Goal: Task Accomplishment & Management: Use online tool/utility

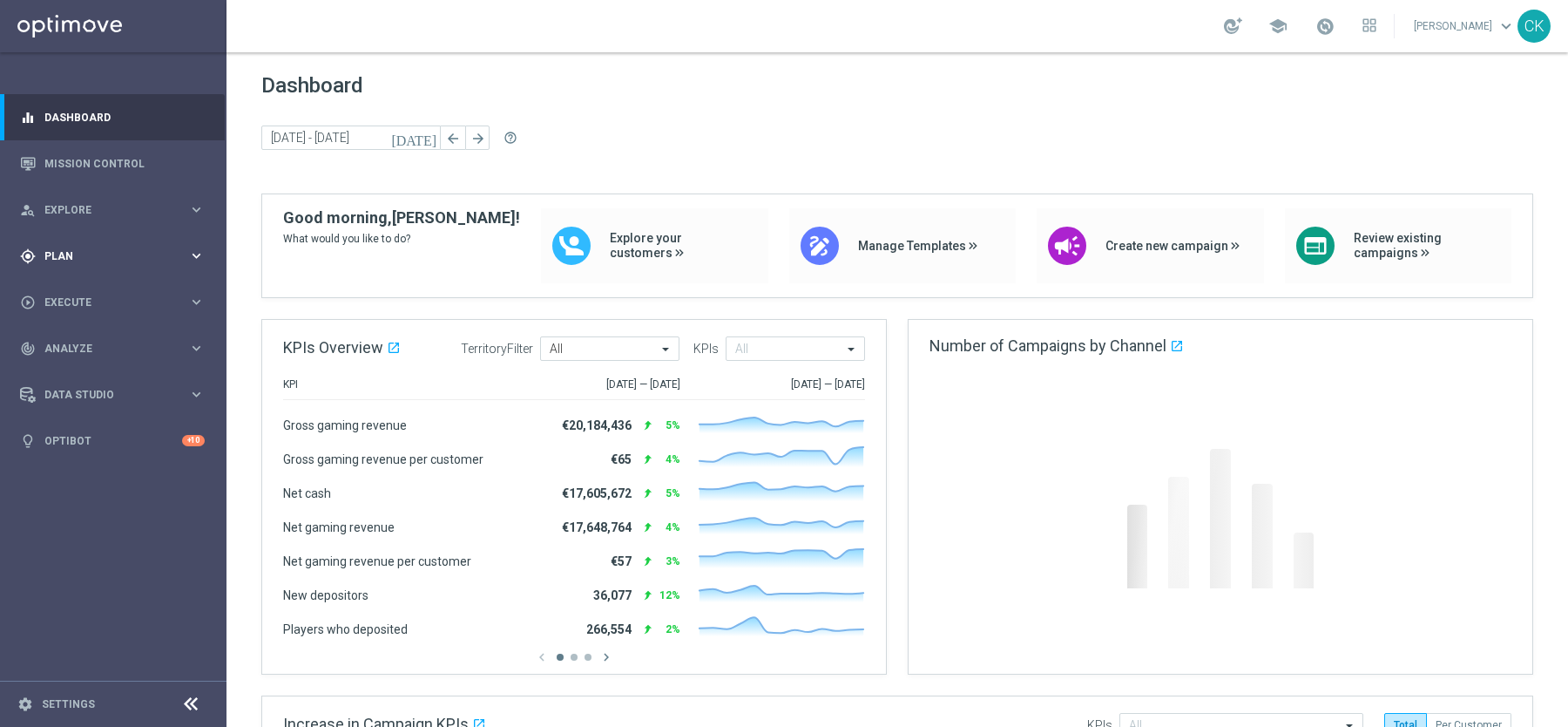
click at [70, 241] on div "gps_fixed Plan keyboard_arrow_right" at bounding box center [112, 256] width 224 height 46
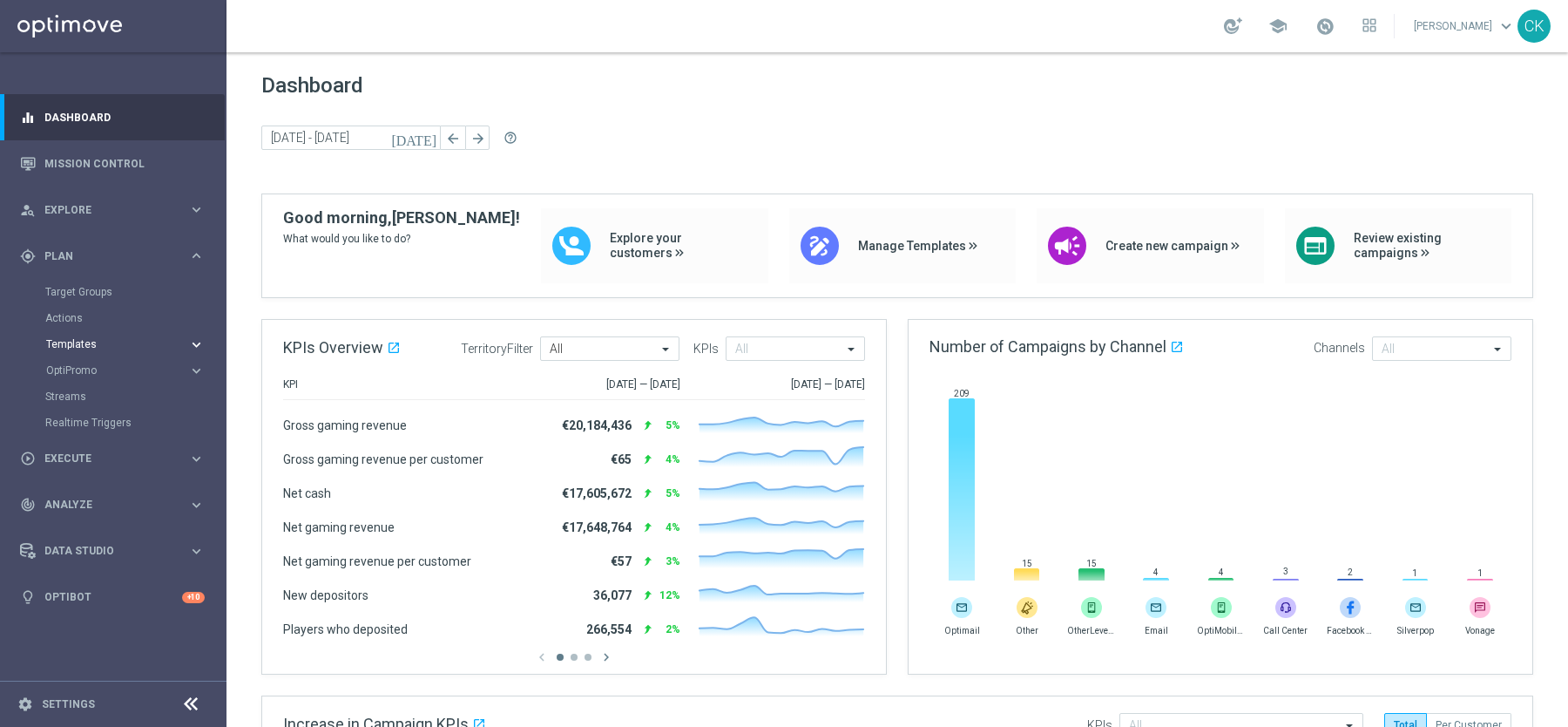
click at [72, 337] on button "Templates keyboard_arrow_right" at bounding box center [125, 344] width 160 height 14
click at [72, 367] on link "Optimail" at bounding box center [117, 370] width 127 height 14
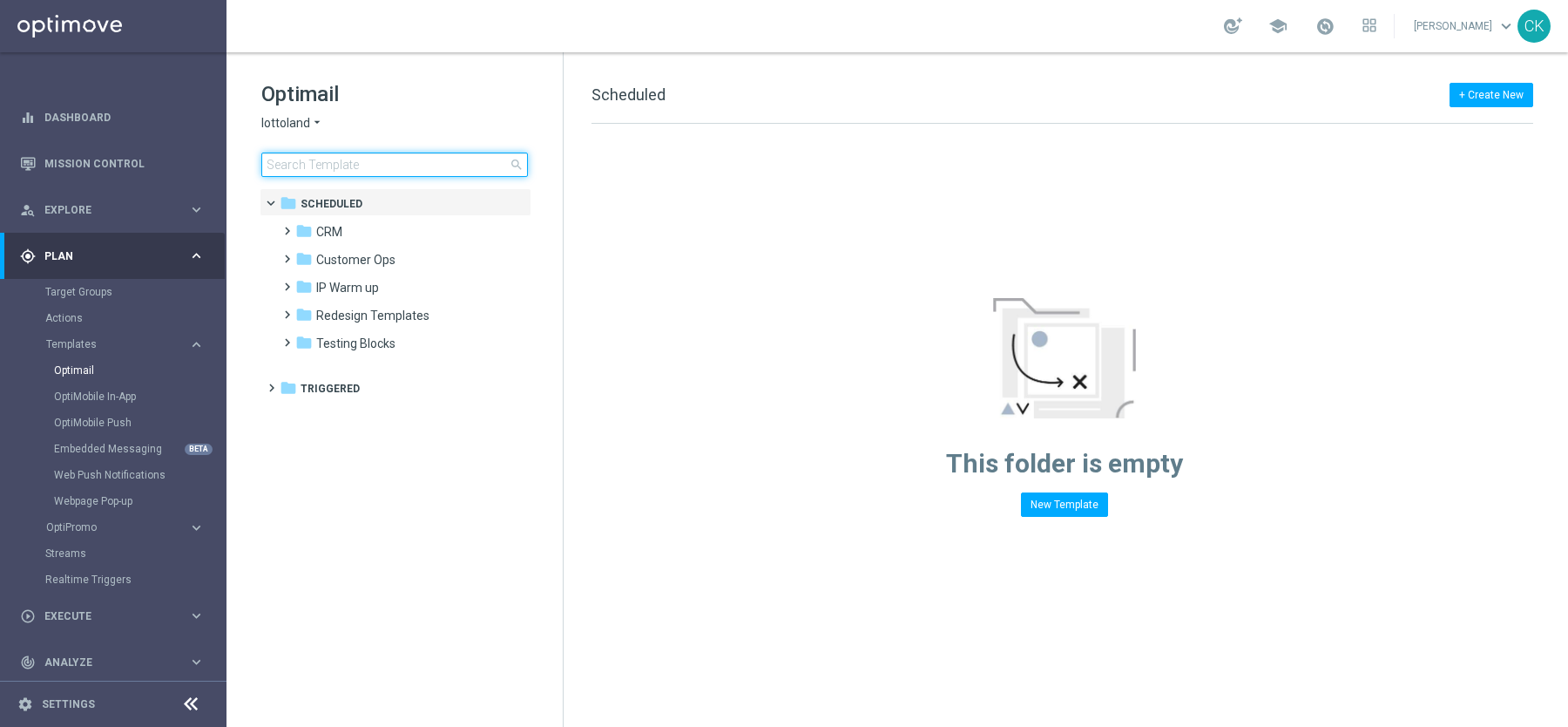
click at [400, 162] on input at bounding box center [394, 165] width 266 height 24
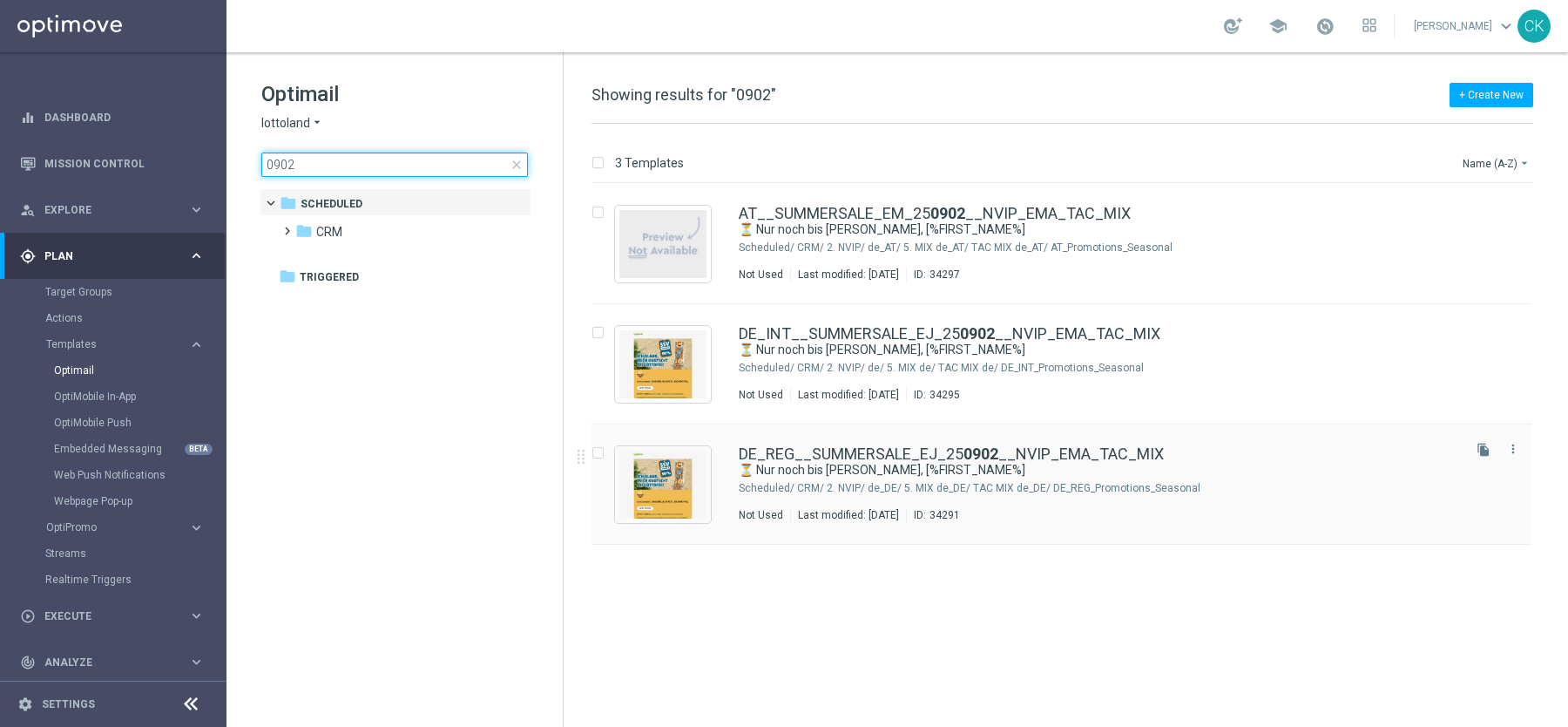
type input "0902"
click at [916, 459] on link "DE_REG__SUMMERSALE_EJ_25 0902 __NVIP_EMA_TAC_MIX" at bounding box center [952, 454] width 426 height 16
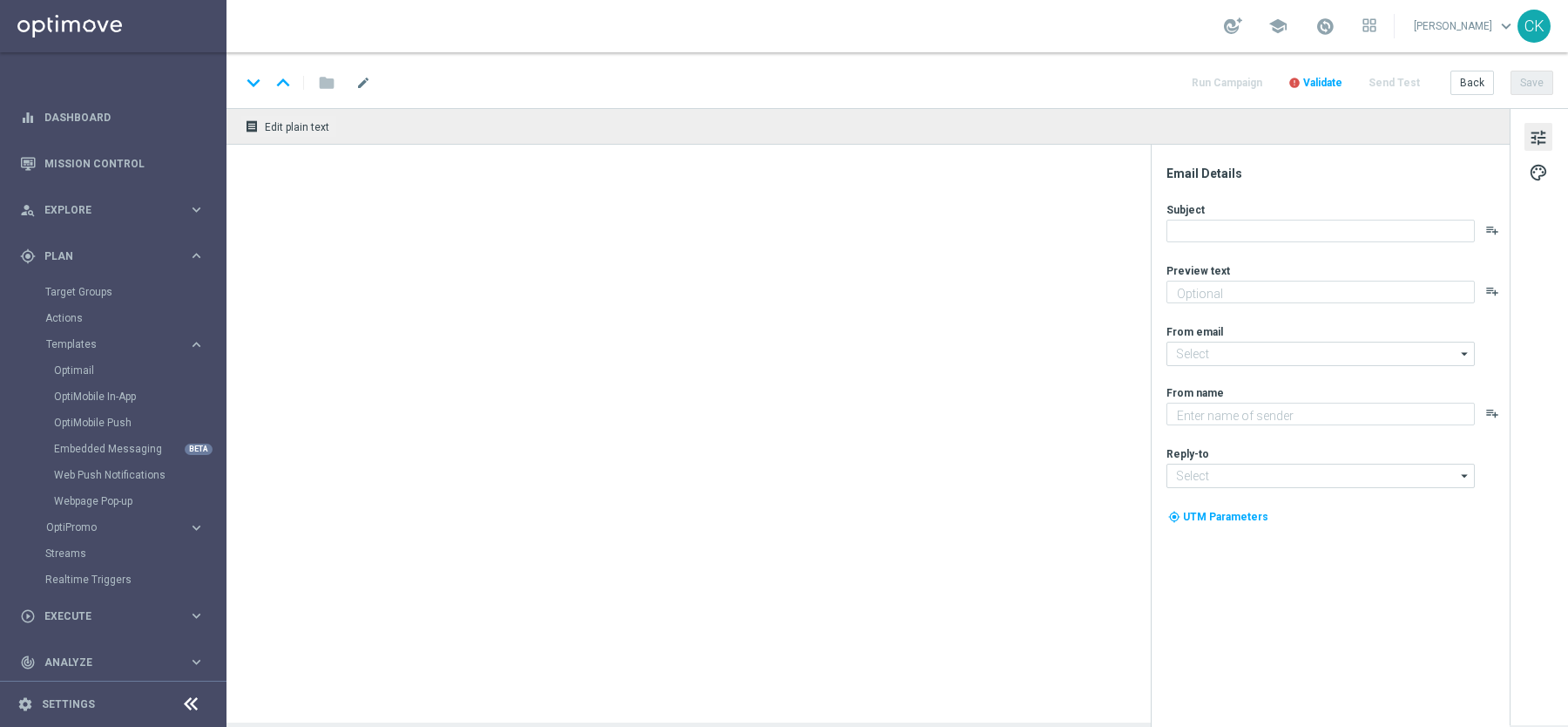
type textarea "Deine Chance auf SuperSommerAngebote."
type input "[EMAIL_ADDRESS][DOMAIN_NAME]"
type textarea "Lottoland"
type input "[EMAIL_ADDRESS][DOMAIN_NAME]"
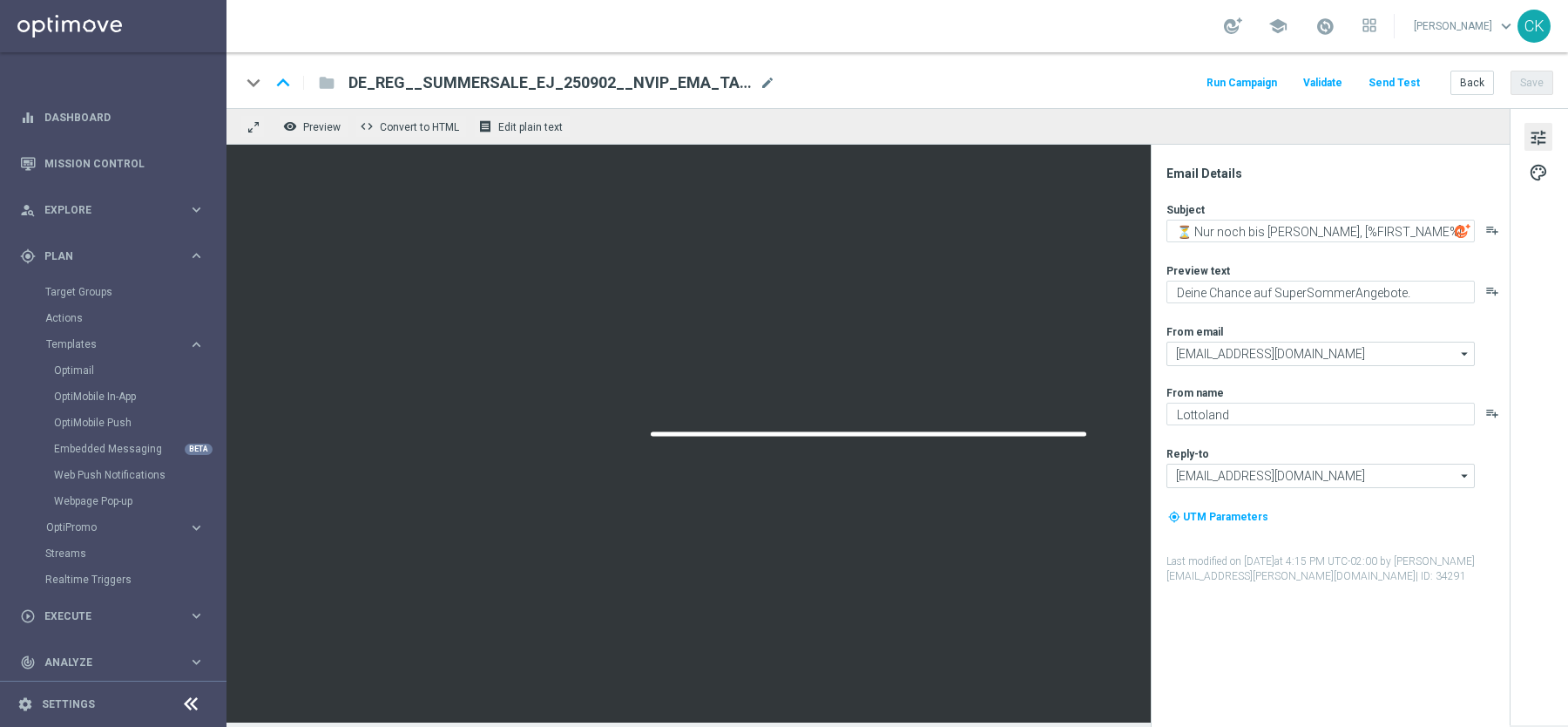
click at [1400, 86] on button "Send Test" at bounding box center [1394, 83] width 56 height 23
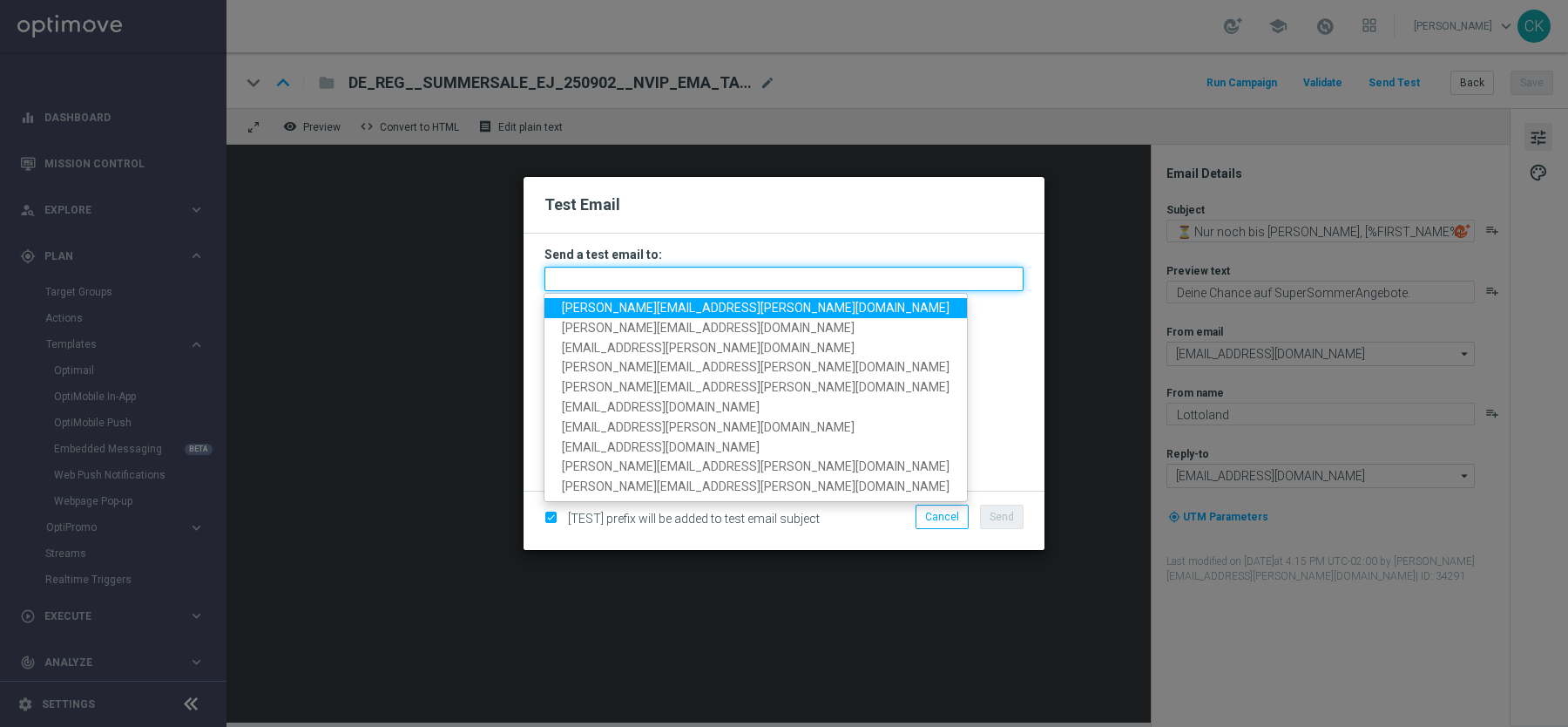
click at [583, 282] on input "text" at bounding box center [784, 278] width 479 height 24
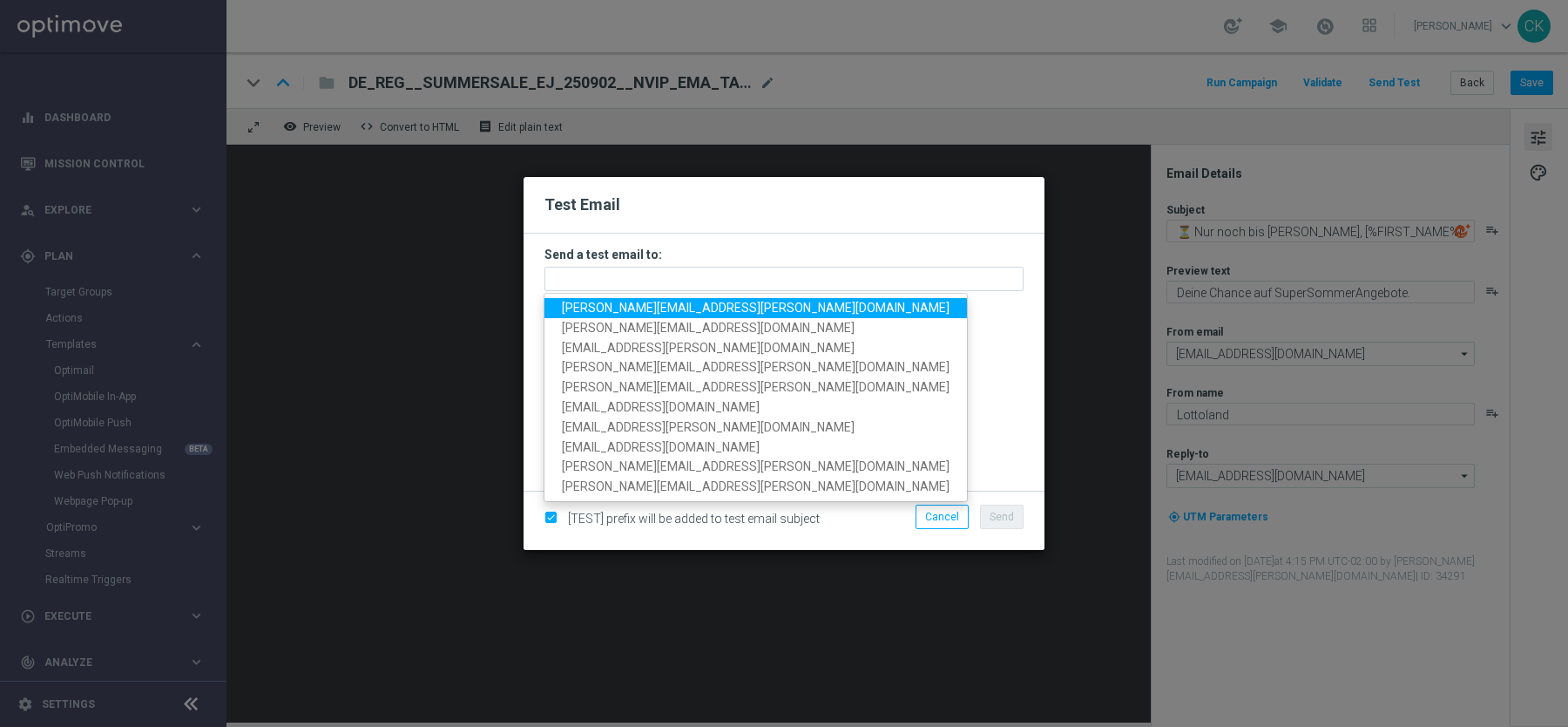
click at [595, 309] on span "[PERSON_NAME][EMAIL_ADDRESS][PERSON_NAME][DOMAIN_NAME]" at bounding box center [756, 308] width 388 height 14
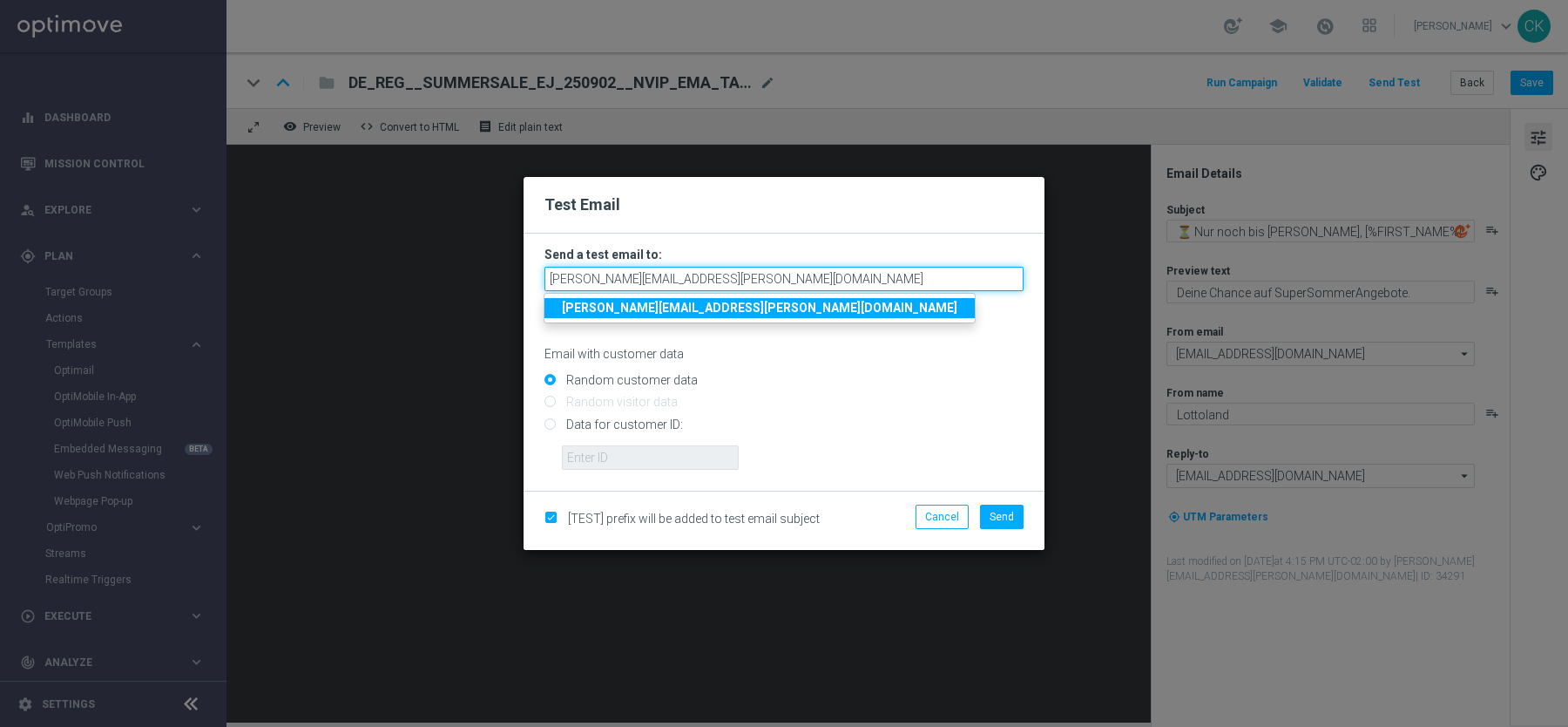
click at [783, 278] on input "[PERSON_NAME][EMAIL_ADDRESS][PERSON_NAME][DOMAIN_NAME]" at bounding box center [784, 278] width 479 height 24
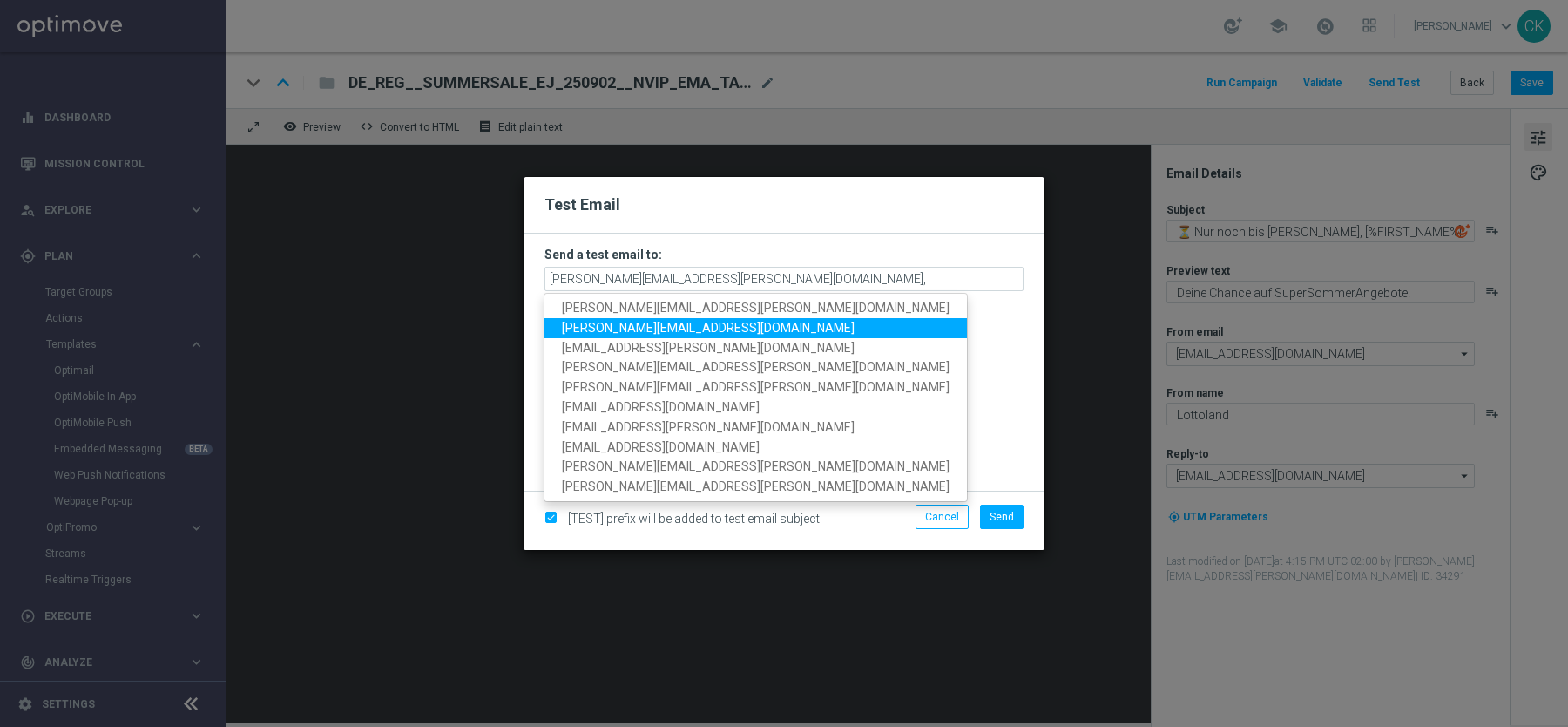
click at [712, 324] on span "[PERSON_NAME][EMAIL_ADDRESS][DOMAIN_NAME]" at bounding box center [708, 328] width 292 height 14
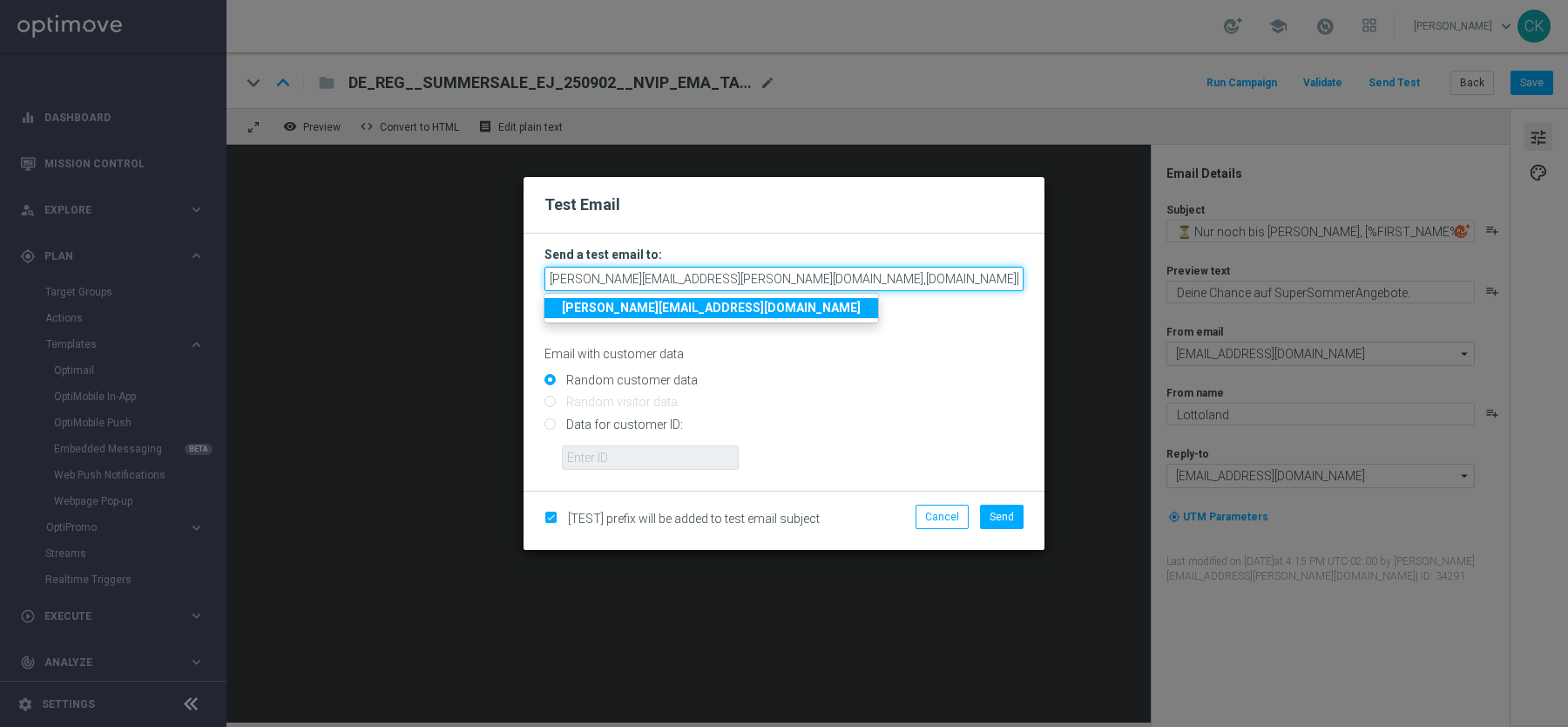
click at [976, 277] on input "[PERSON_NAME][EMAIL_ADDRESS][PERSON_NAME][DOMAIN_NAME],[DOMAIN_NAME][EMAIL_ADDR…" at bounding box center [784, 278] width 479 height 24
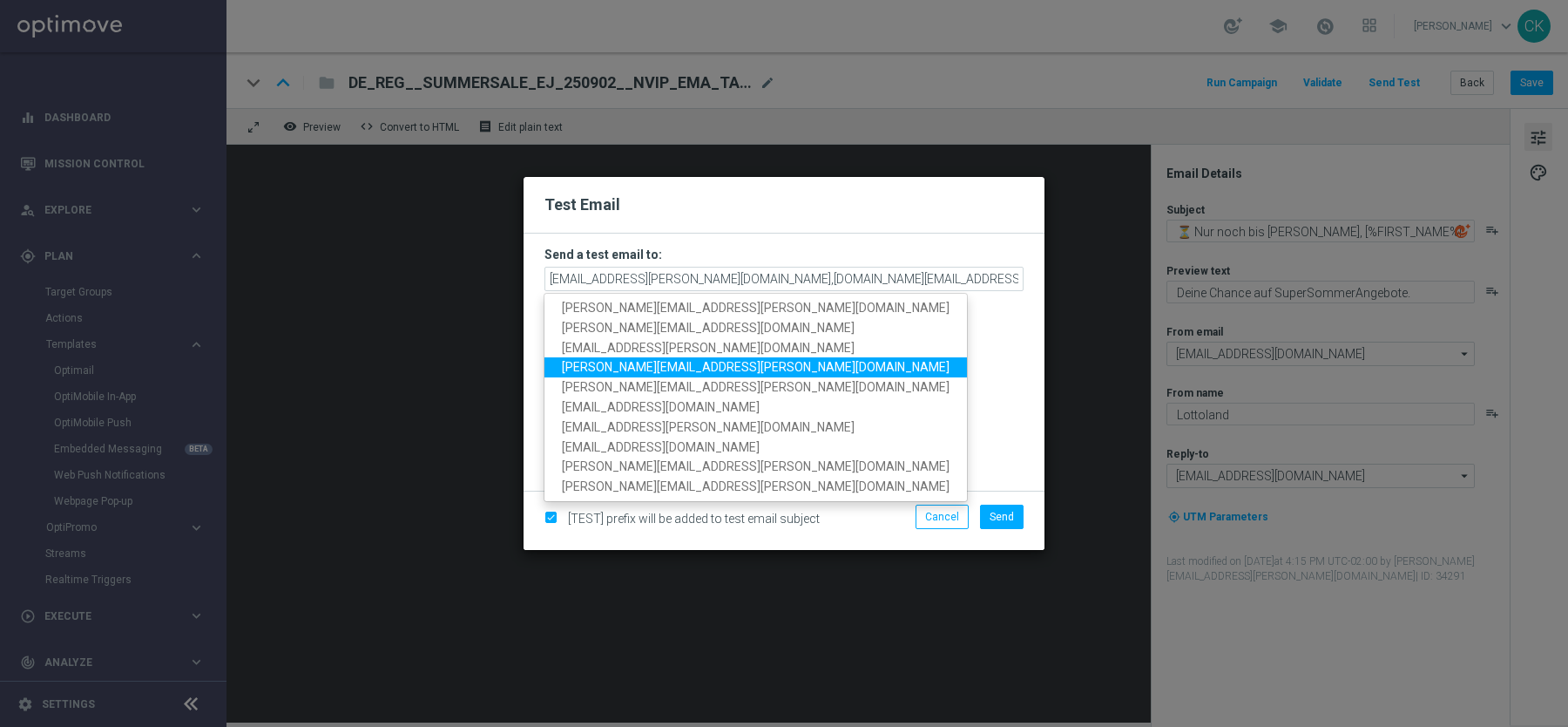
click at [760, 363] on link "[PERSON_NAME][EMAIL_ADDRESS][PERSON_NAME][DOMAIN_NAME]" at bounding box center [755, 368] width 423 height 20
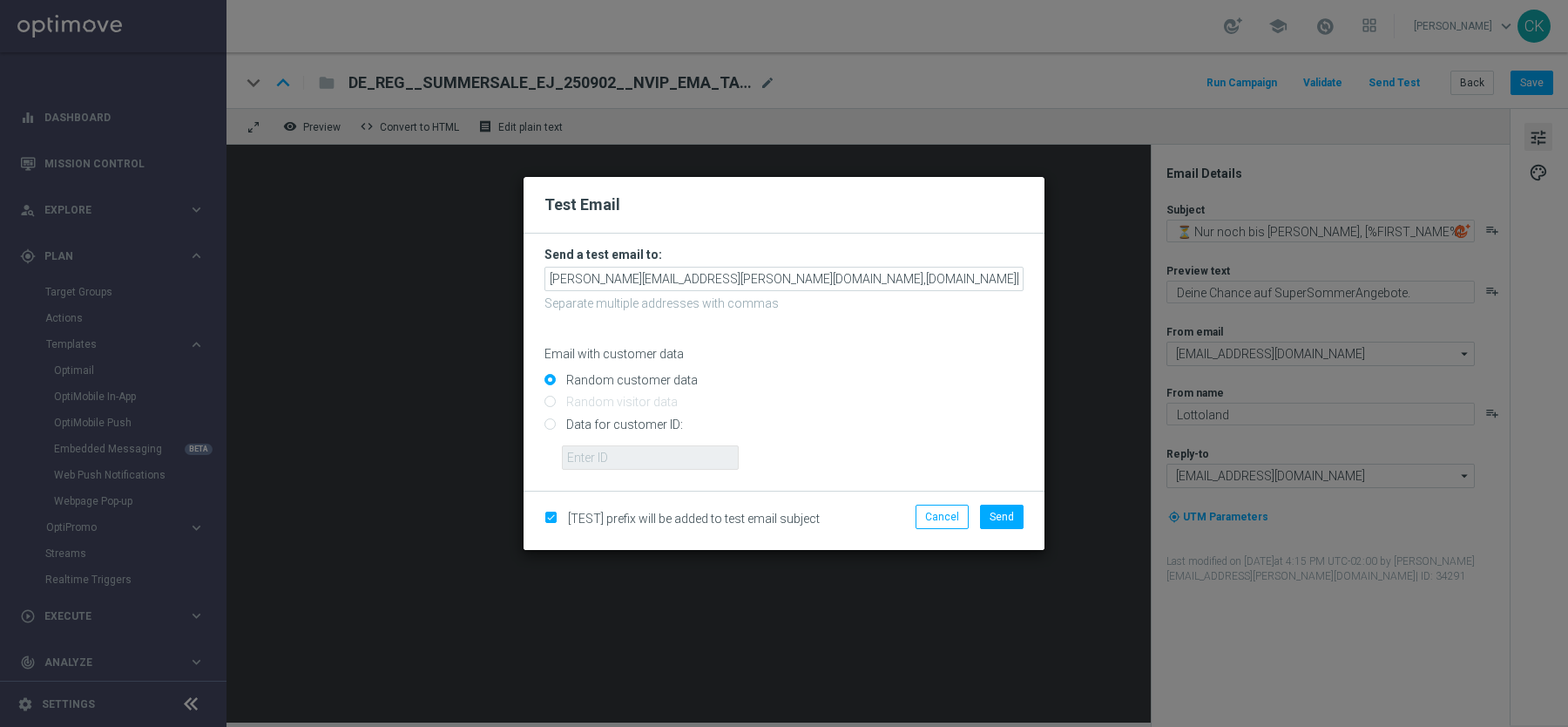
scroll to position [0, 87]
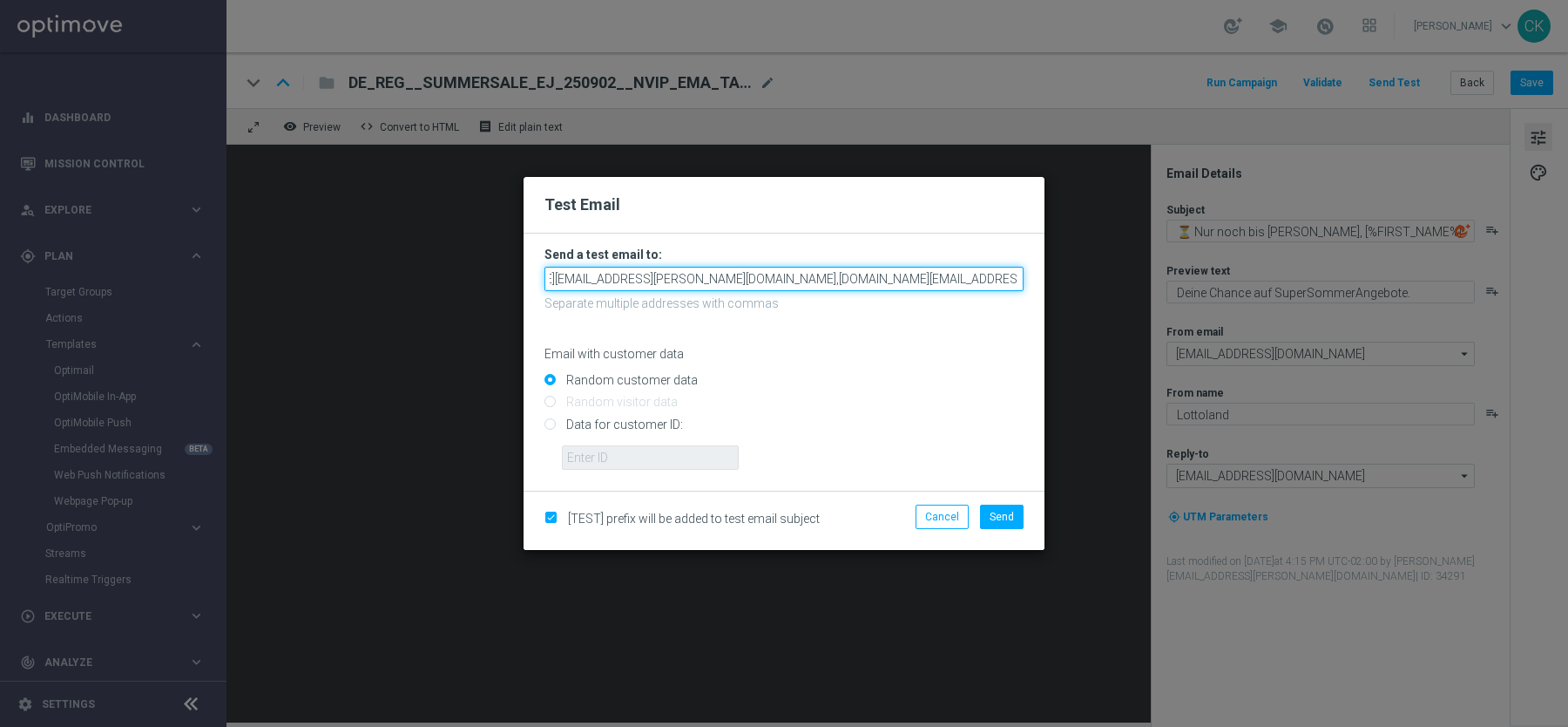
click at [1016, 275] on input "[PERSON_NAME][EMAIL_ADDRESS][PERSON_NAME][DOMAIN_NAME],[DOMAIN_NAME][EMAIL_ADDR…" at bounding box center [784, 278] width 479 height 24
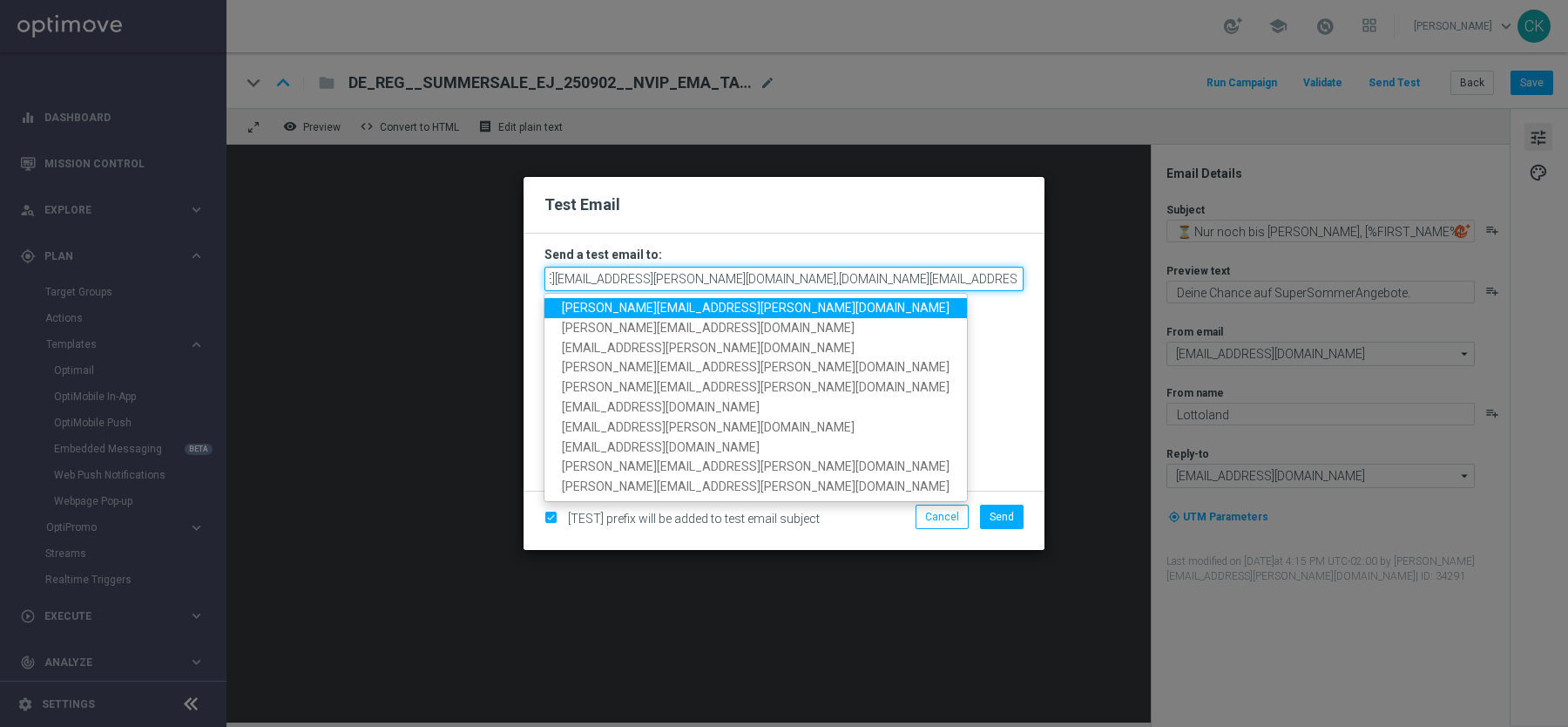
scroll to position [0, 89]
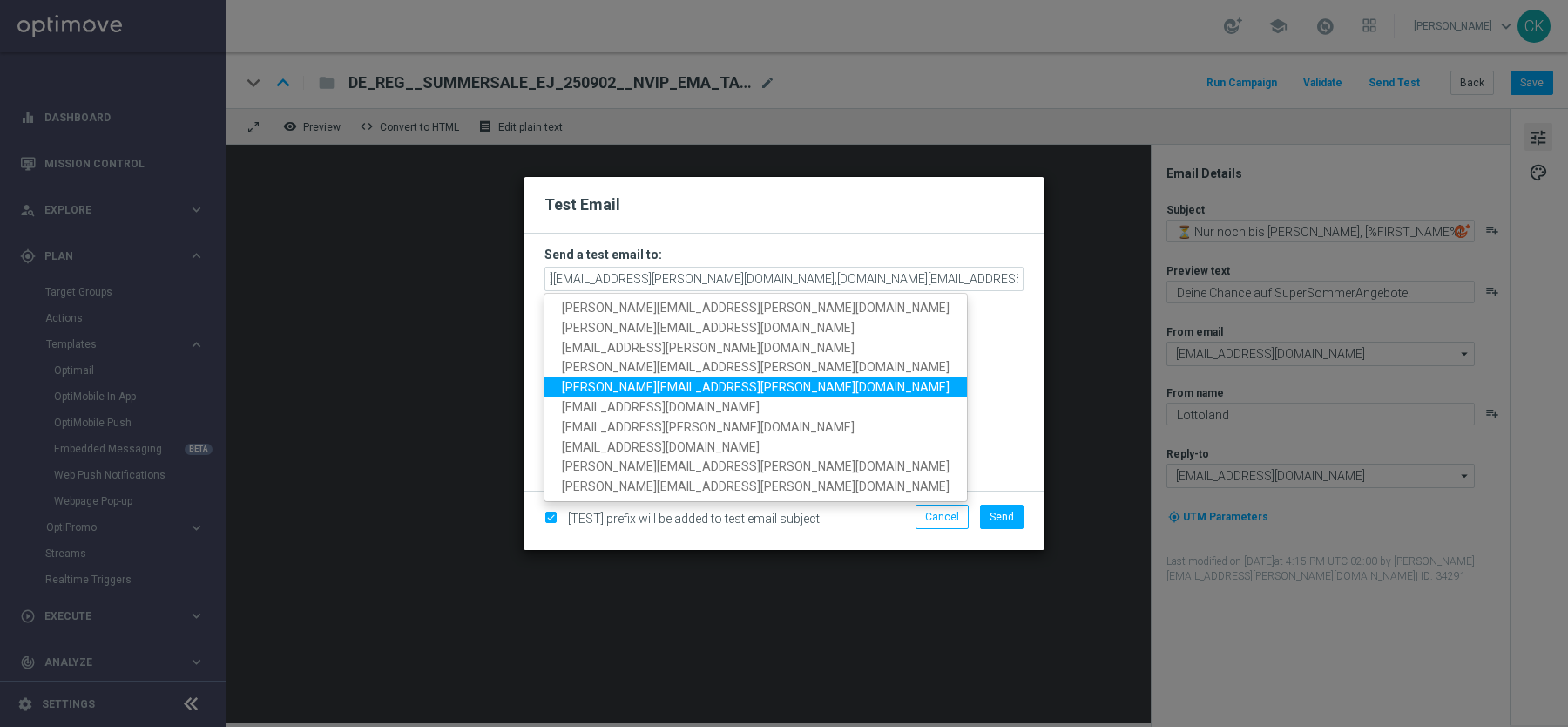
click at [739, 380] on link "[PERSON_NAME][EMAIL_ADDRESS][PERSON_NAME][DOMAIN_NAME]" at bounding box center [755, 387] width 423 height 20
type input "[PERSON_NAME][EMAIL_ADDRESS][PERSON_NAME][DOMAIN_NAME],[DOMAIN_NAME][EMAIL_ADDR…"
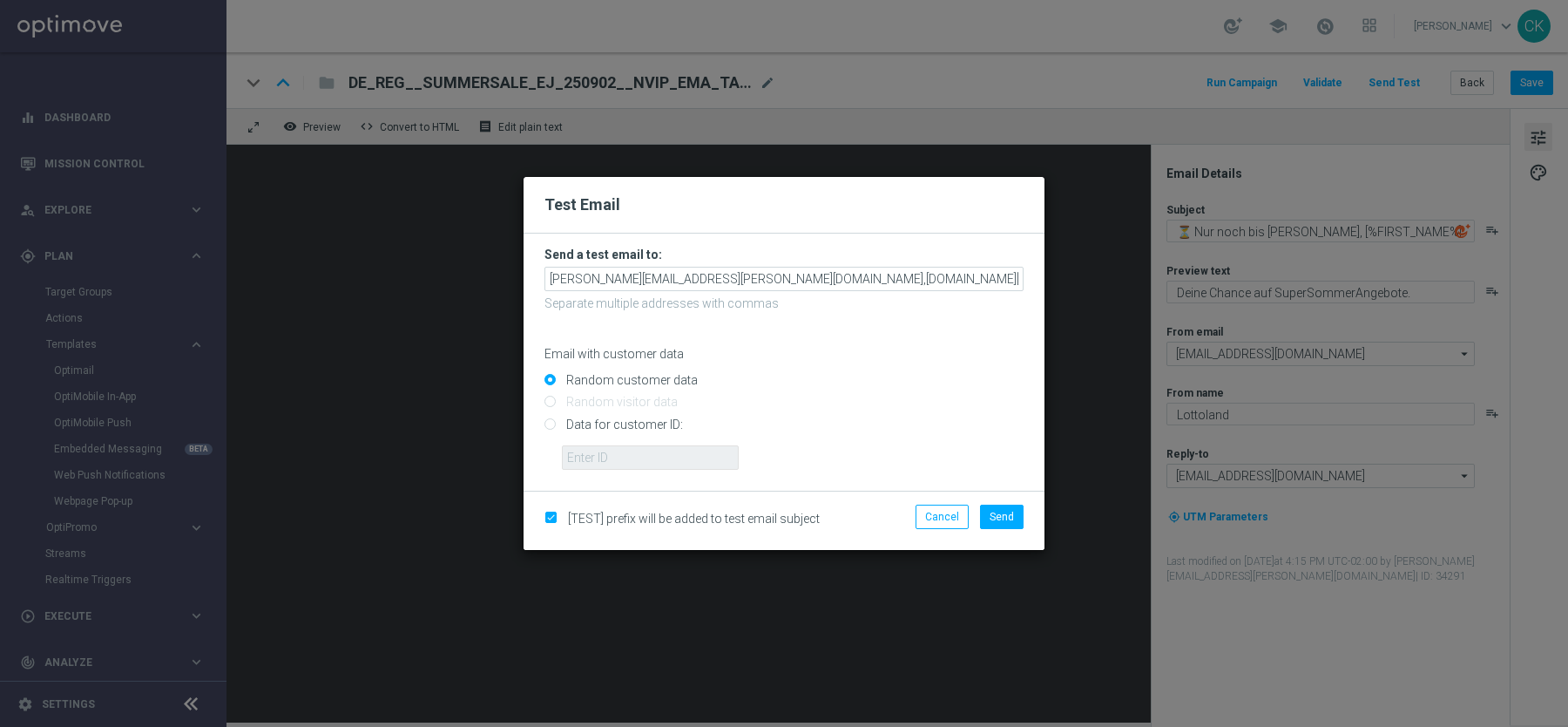
click at [595, 424] on input "Data for customer ID:" at bounding box center [784, 431] width 479 height 24
radio input "true"
click at [594, 453] on input "text" at bounding box center [651, 457] width 177 height 24
type input "14586067"
click at [1011, 520] on span "Send" at bounding box center [1001, 517] width 24 height 13
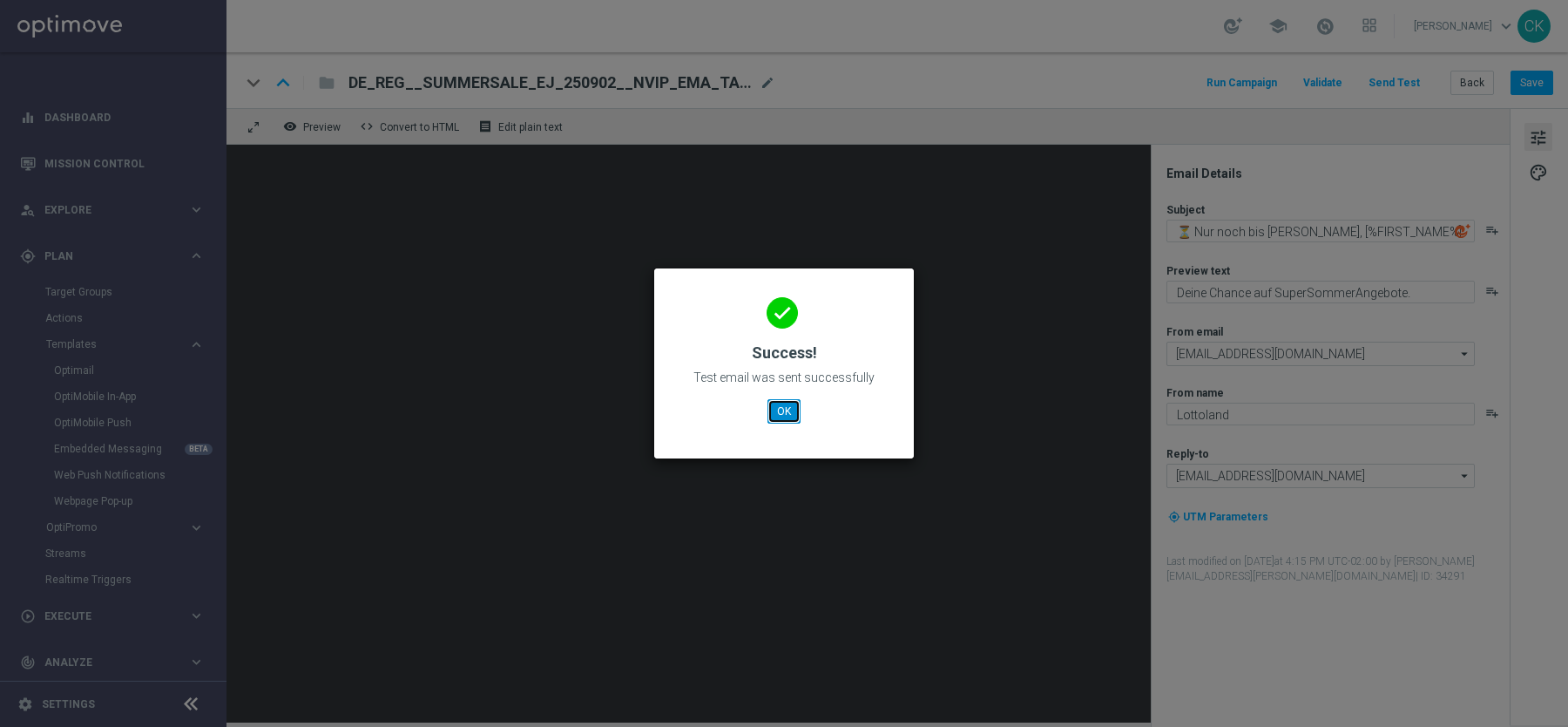
click at [790, 406] on button "OK" at bounding box center [784, 410] width 33 height 24
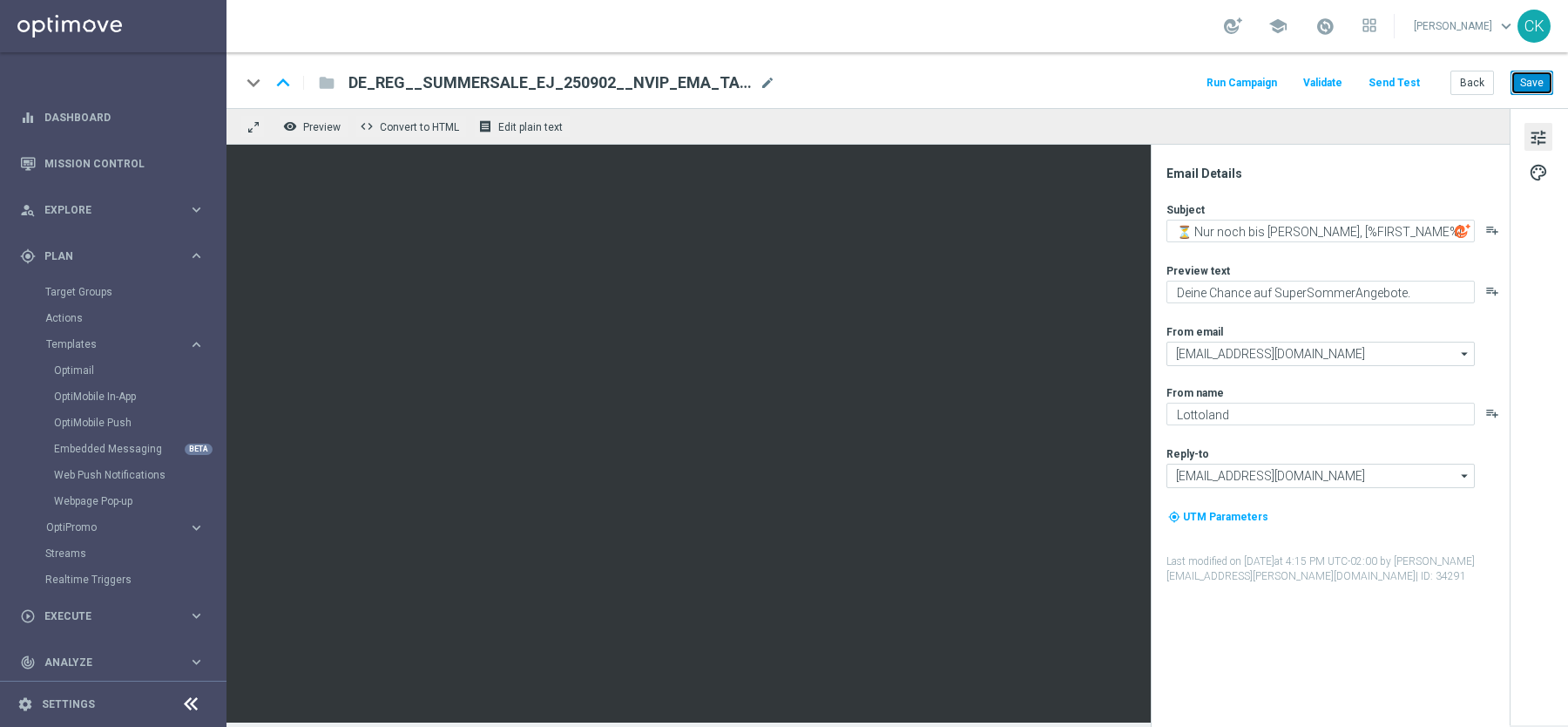
click at [1538, 80] on button "Save" at bounding box center [1532, 82] width 43 height 24
click at [1473, 80] on button "Back" at bounding box center [1472, 82] width 44 height 24
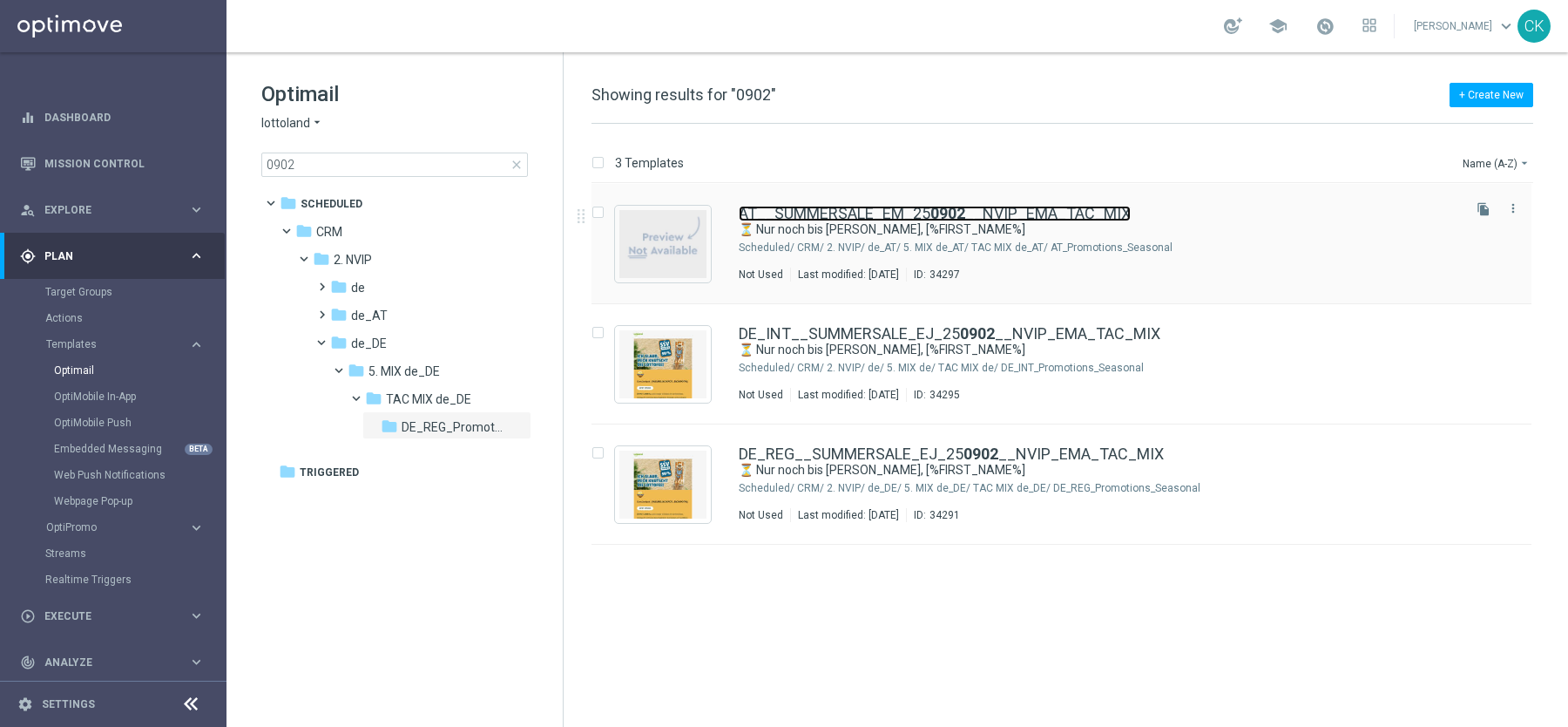
click at [832, 212] on link "AT__SUMMERSALE_EM_25 0902 __NVIP_EMA_TAC_MIX" at bounding box center [935, 214] width 392 height 16
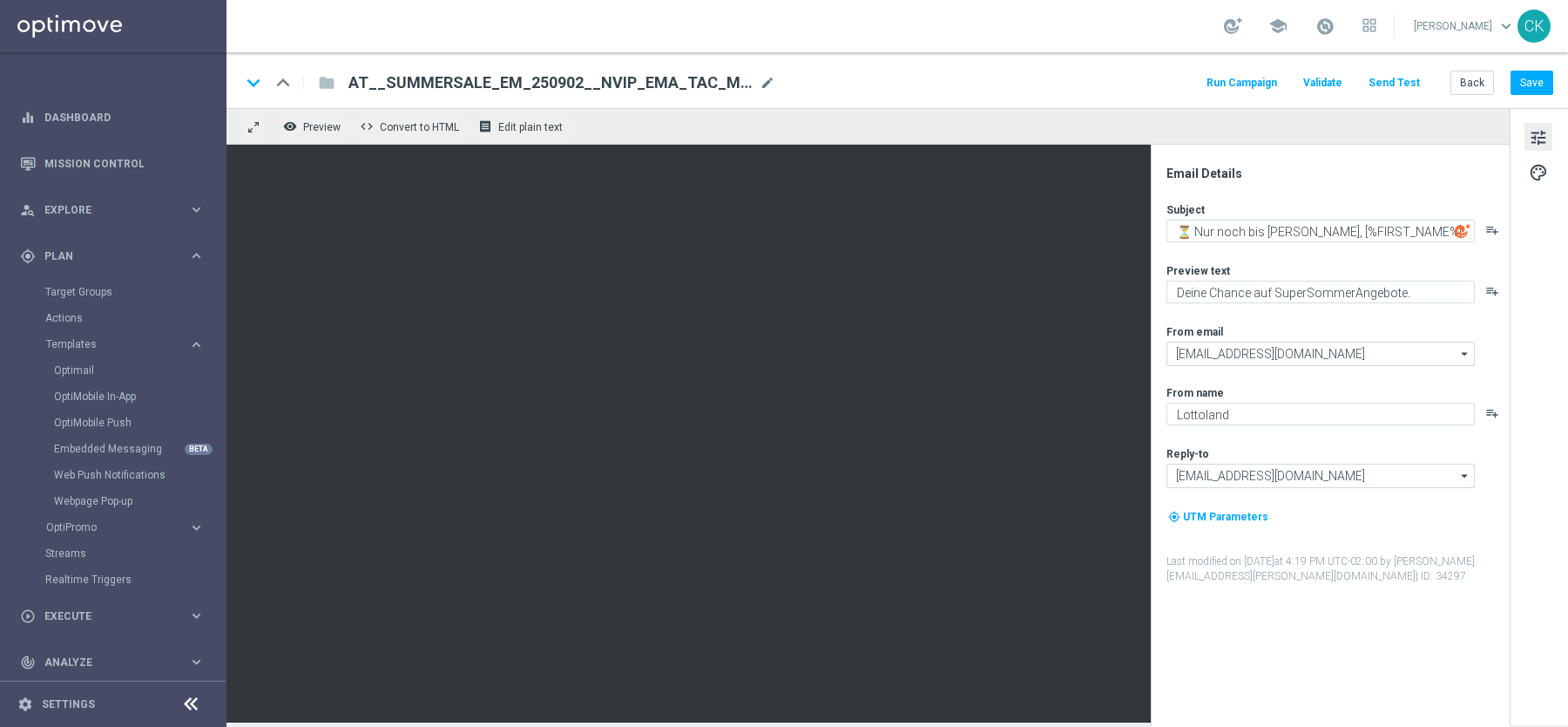
click at [1405, 72] on button "Send Test" at bounding box center [1394, 83] width 56 height 23
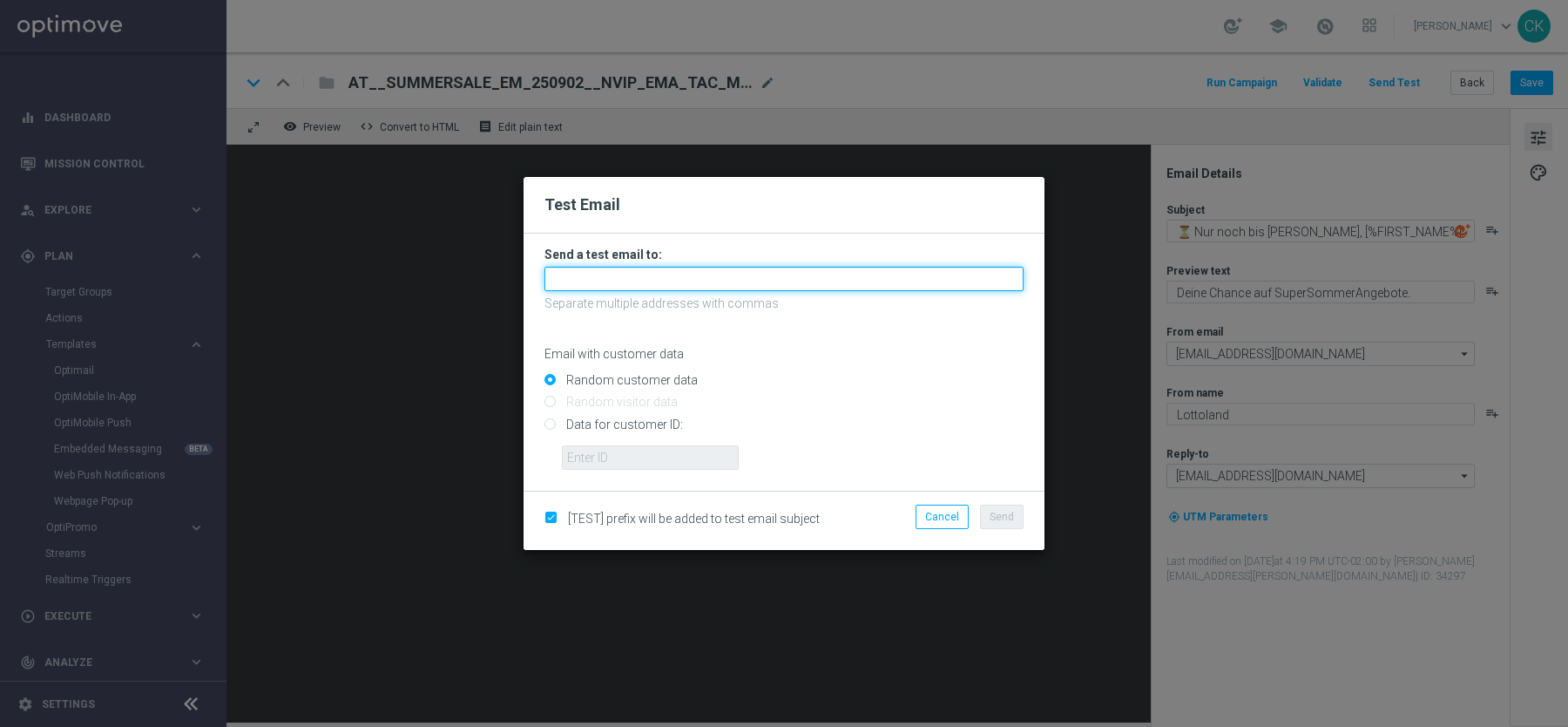
click at [568, 271] on input "text" at bounding box center [784, 278] width 479 height 24
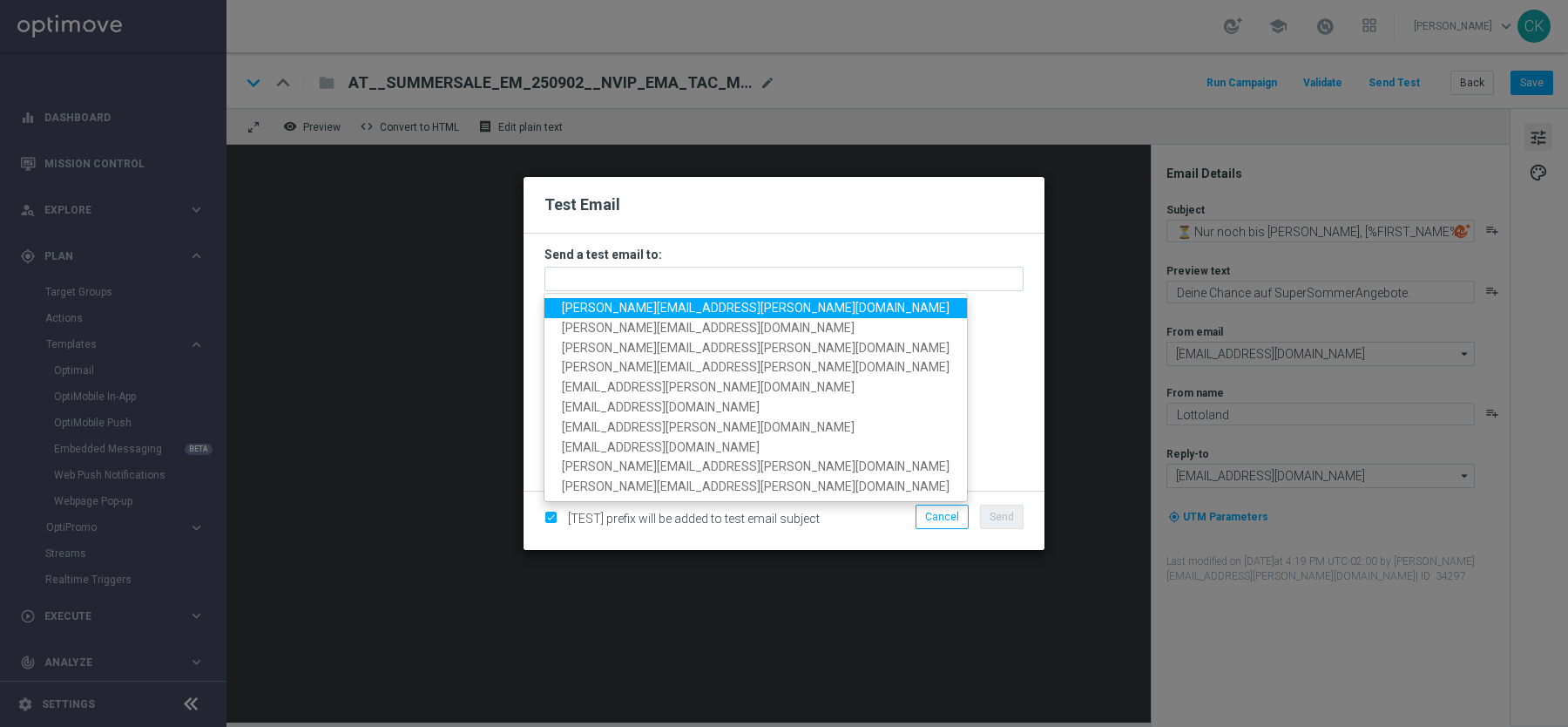
click at [620, 306] on span "[PERSON_NAME][EMAIL_ADDRESS][PERSON_NAME][DOMAIN_NAME]" at bounding box center [756, 308] width 388 height 14
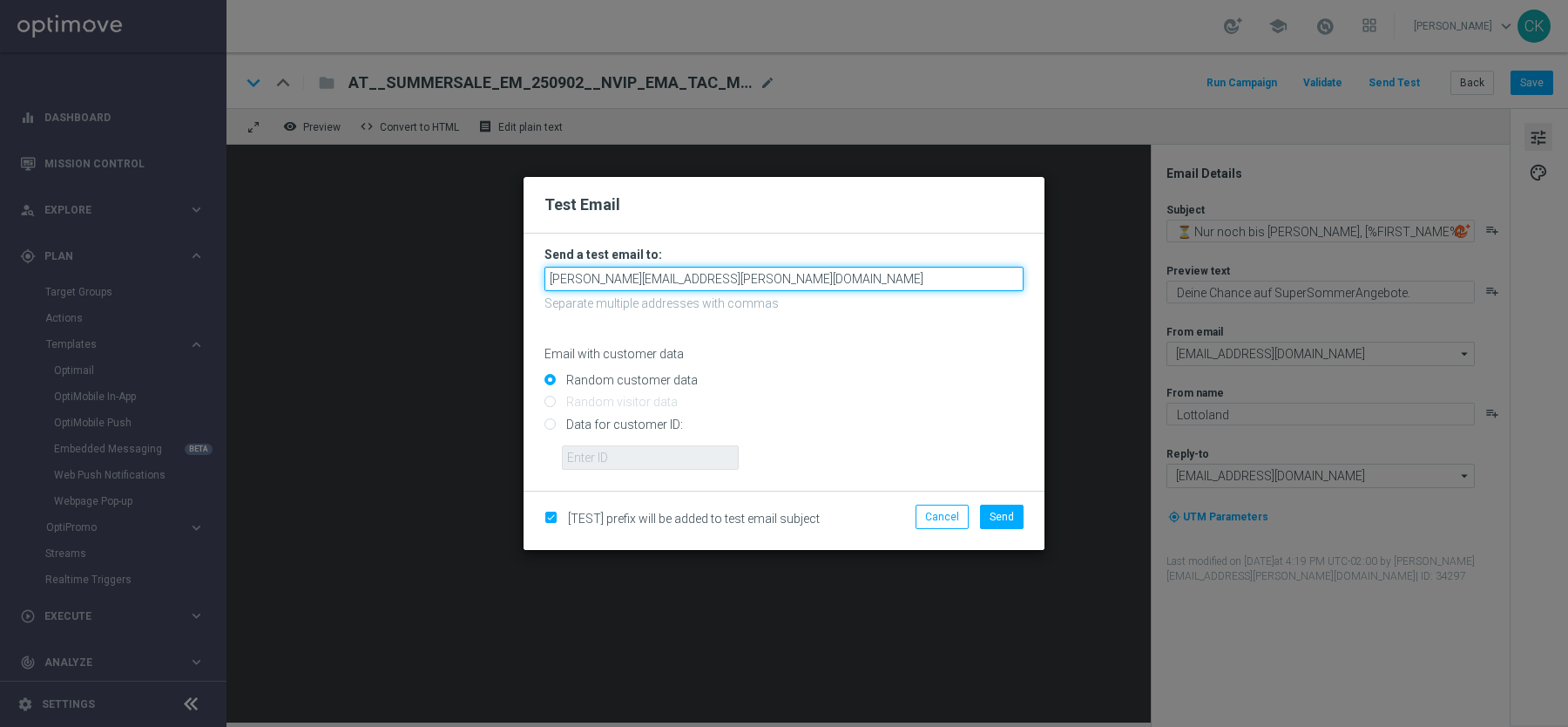
click at [829, 282] on input "[PERSON_NAME][EMAIL_ADDRESS][PERSON_NAME][DOMAIN_NAME]" at bounding box center [784, 278] width 479 height 24
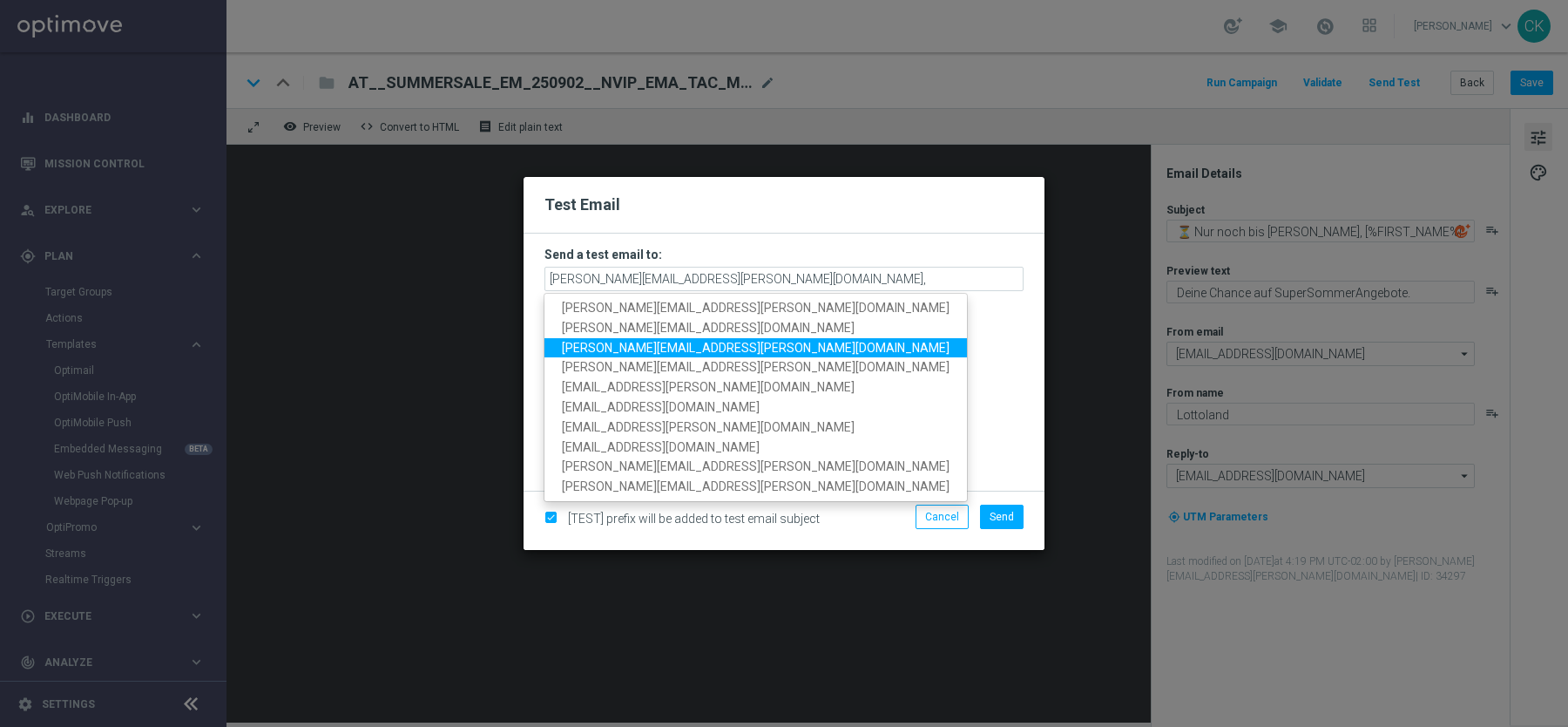
click at [712, 348] on span "[PERSON_NAME][EMAIL_ADDRESS][PERSON_NAME][DOMAIN_NAME]" at bounding box center [756, 347] width 388 height 14
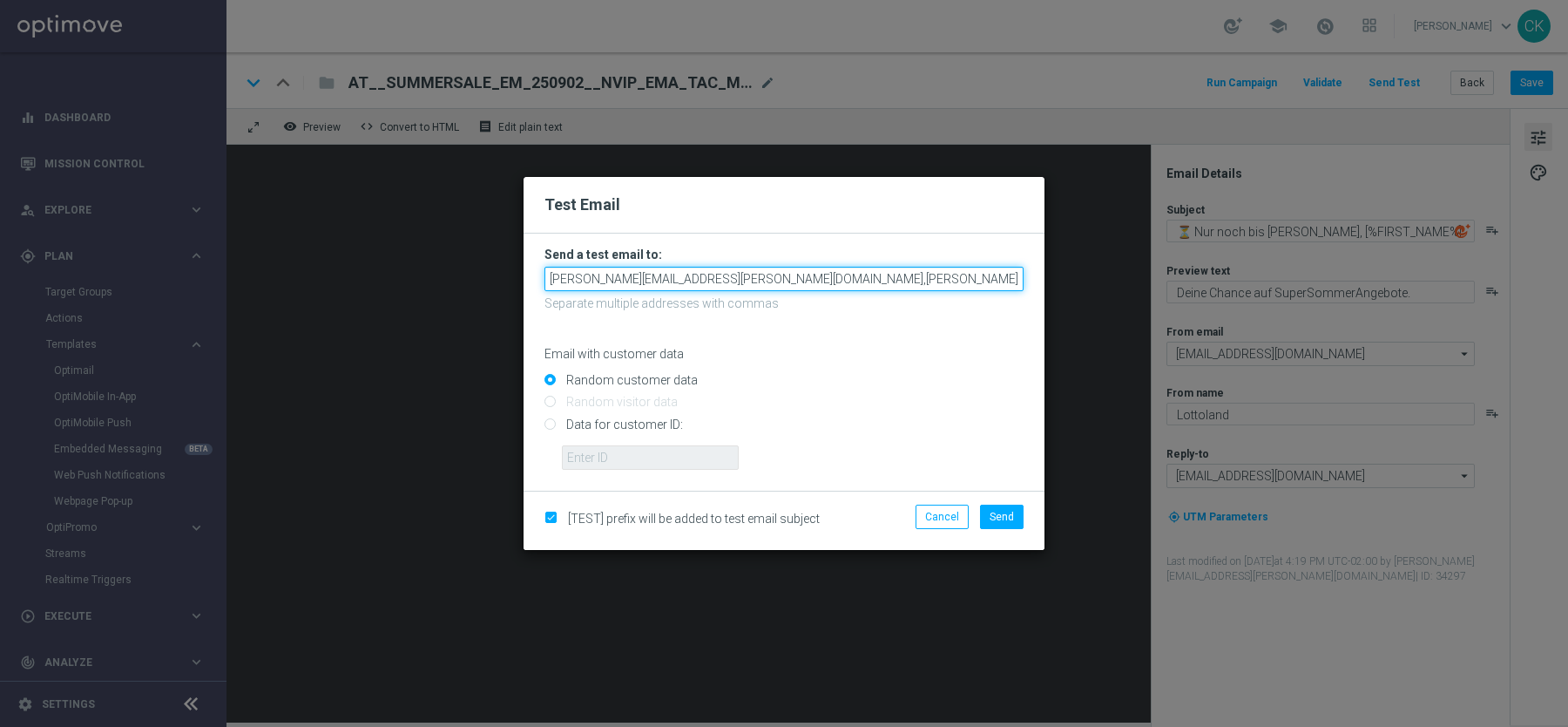
click at [975, 279] on input "[PERSON_NAME][EMAIL_ADDRESS][PERSON_NAME][DOMAIN_NAME],[PERSON_NAME][DOMAIN_NAM…" at bounding box center [784, 278] width 479 height 24
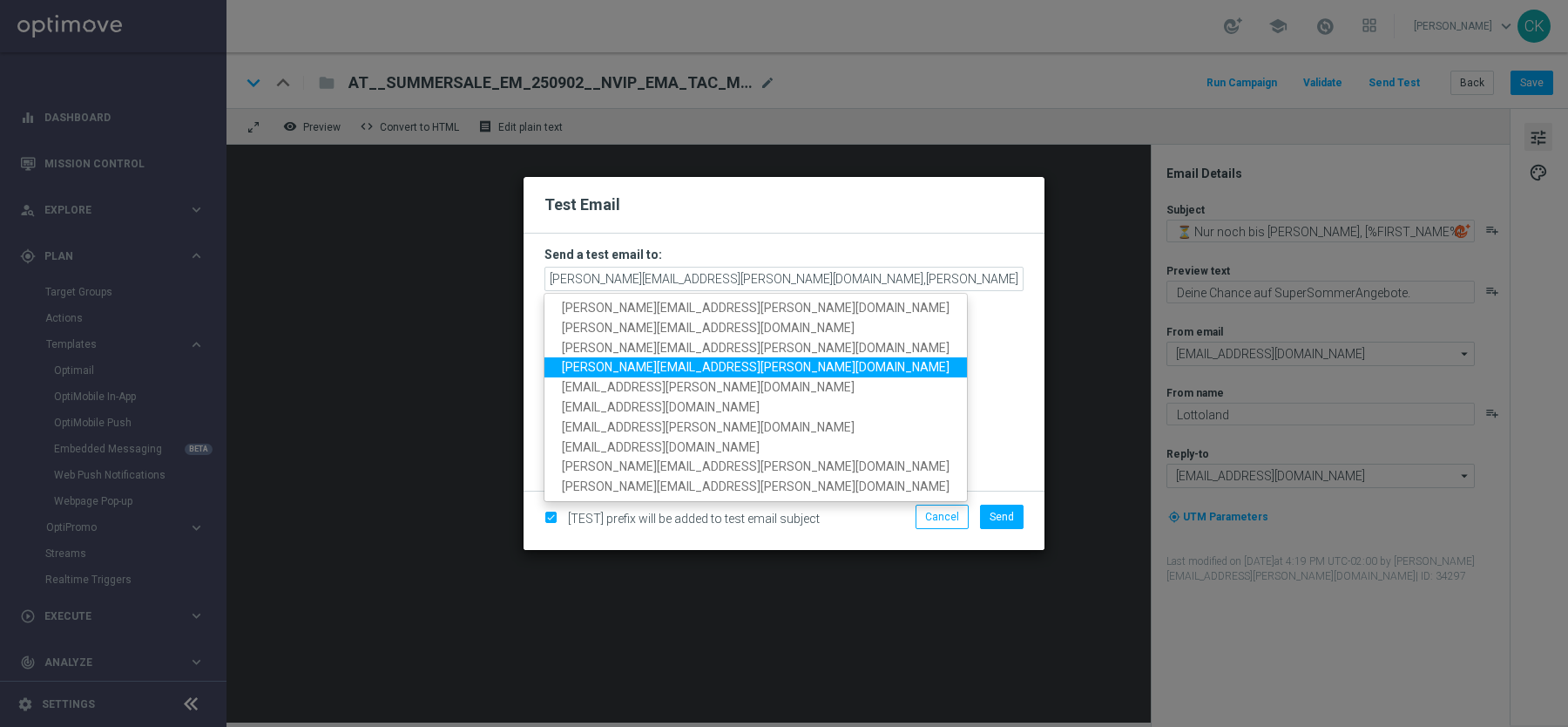
click at [715, 368] on span "[PERSON_NAME][EMAIL_ADDRESS][PERSON_NAME][DOMAIN_NAME]" at bounding box center [756, 368] width 388 height 14
type input "[EMAIL_ADDRESS][PERSON_NAME][DOMAIN_NAME],[DOMAIN_NAME][EMAIL_ADDRESS][PERSON_N…"
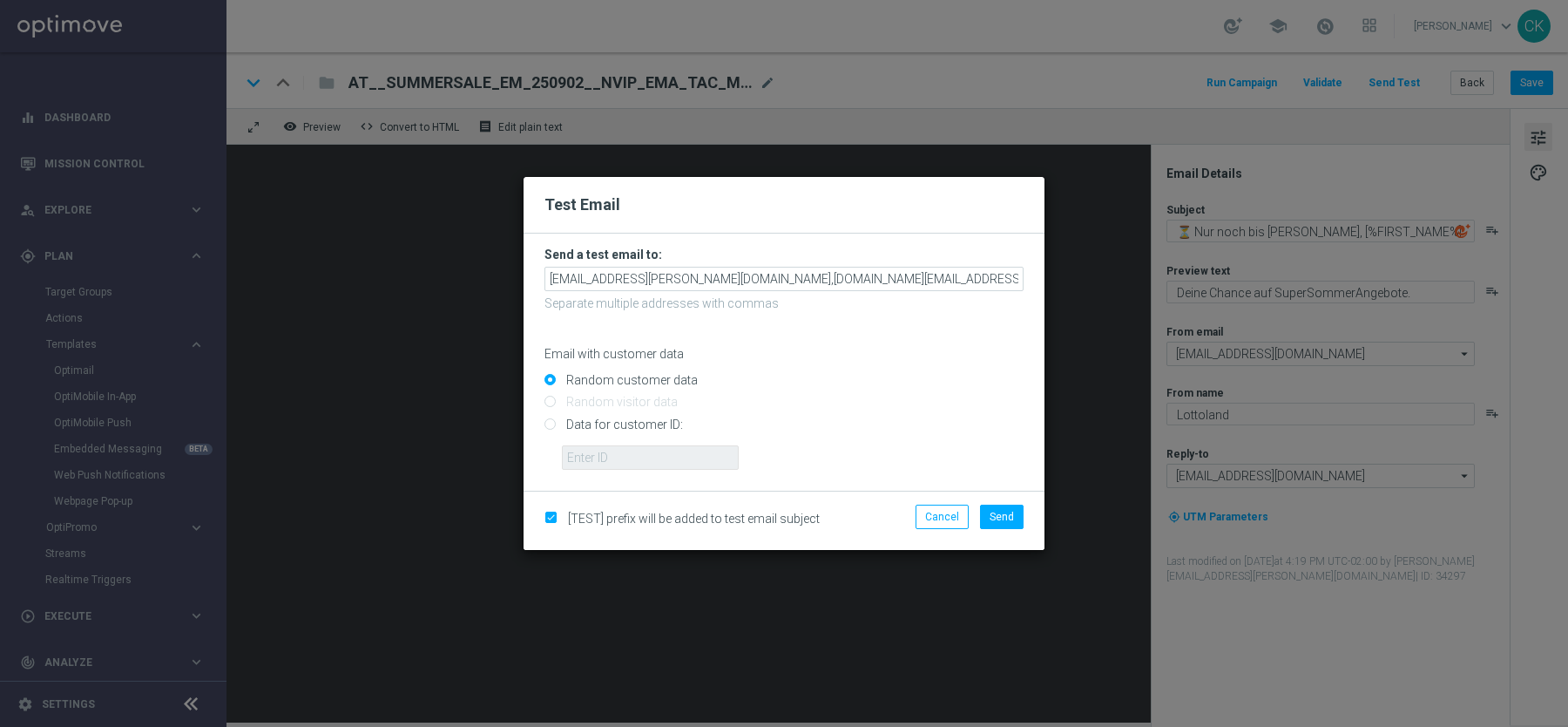
click at [629, 425] on input "Data for customer ID:" at bounding box center [784, 431] width 479 height 24
radio input "true"
click at [625, 456] on input "text" at bounding box center [651, 457] width 177 height 24
type input "14586067"
click at [1012, 512] on span "Send" at bounding box center [1001, 517] width 24 height 13
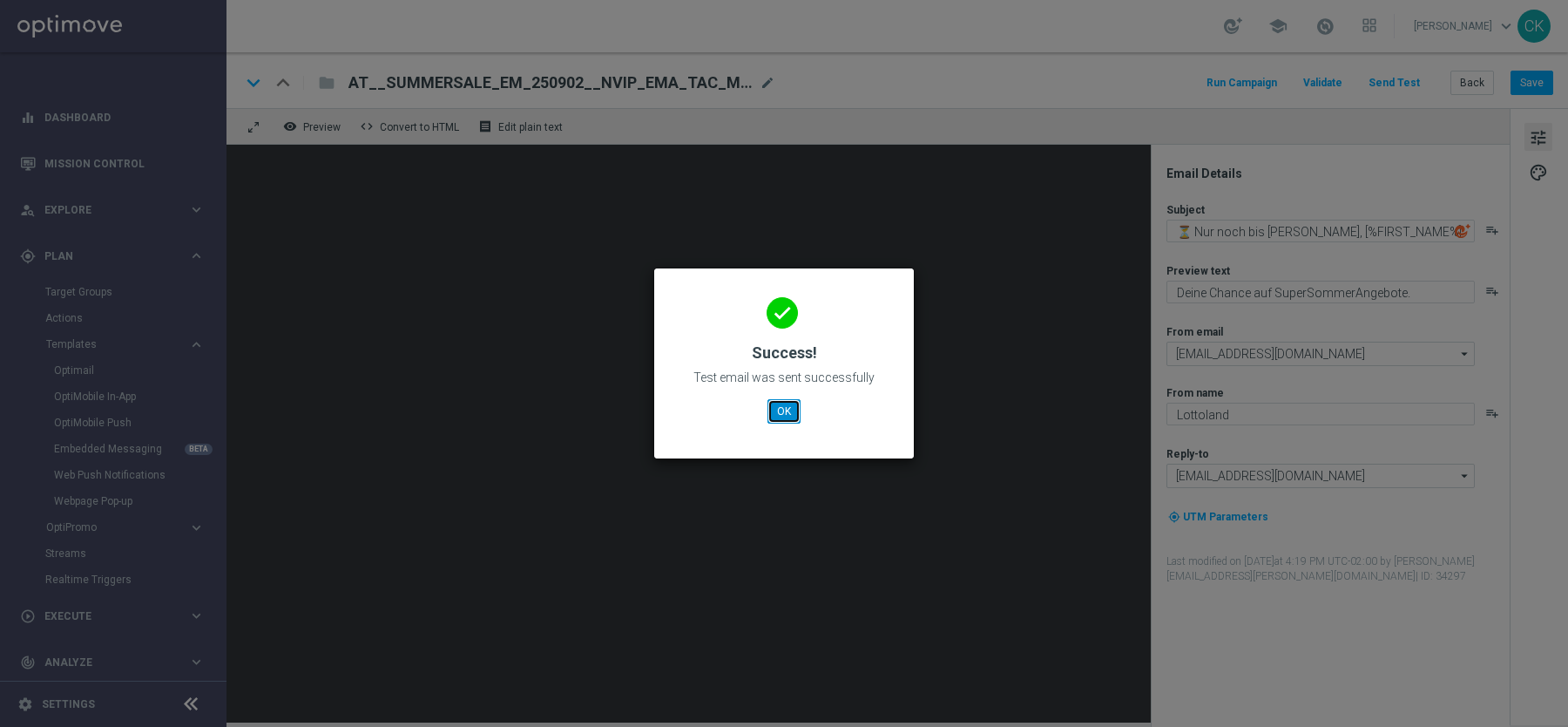
click at [797, 412] on button "OK" at bounding box center [784, 410] width 33 height 24
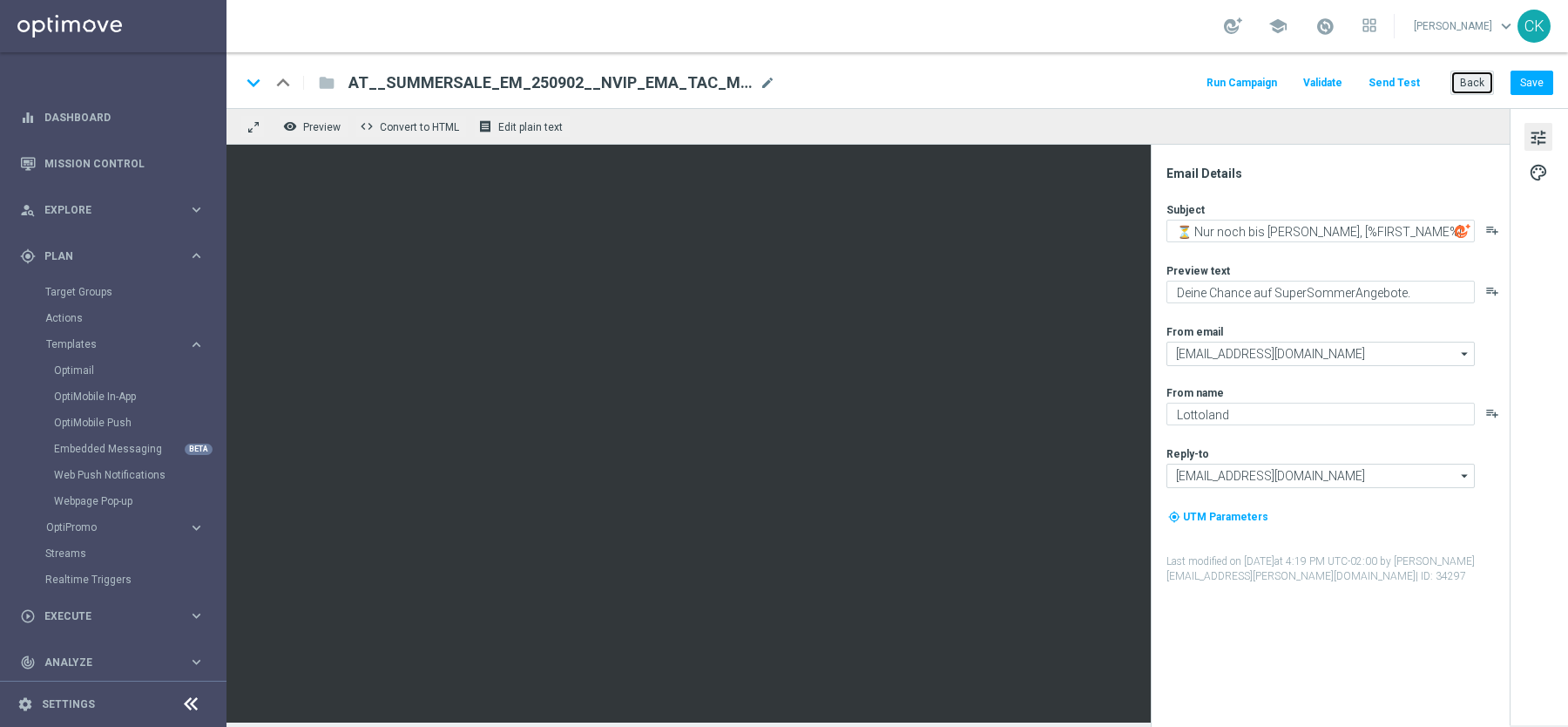
click at [1478, 75] on button "Back" at bounding box center [1472, 82] width 44 height 24
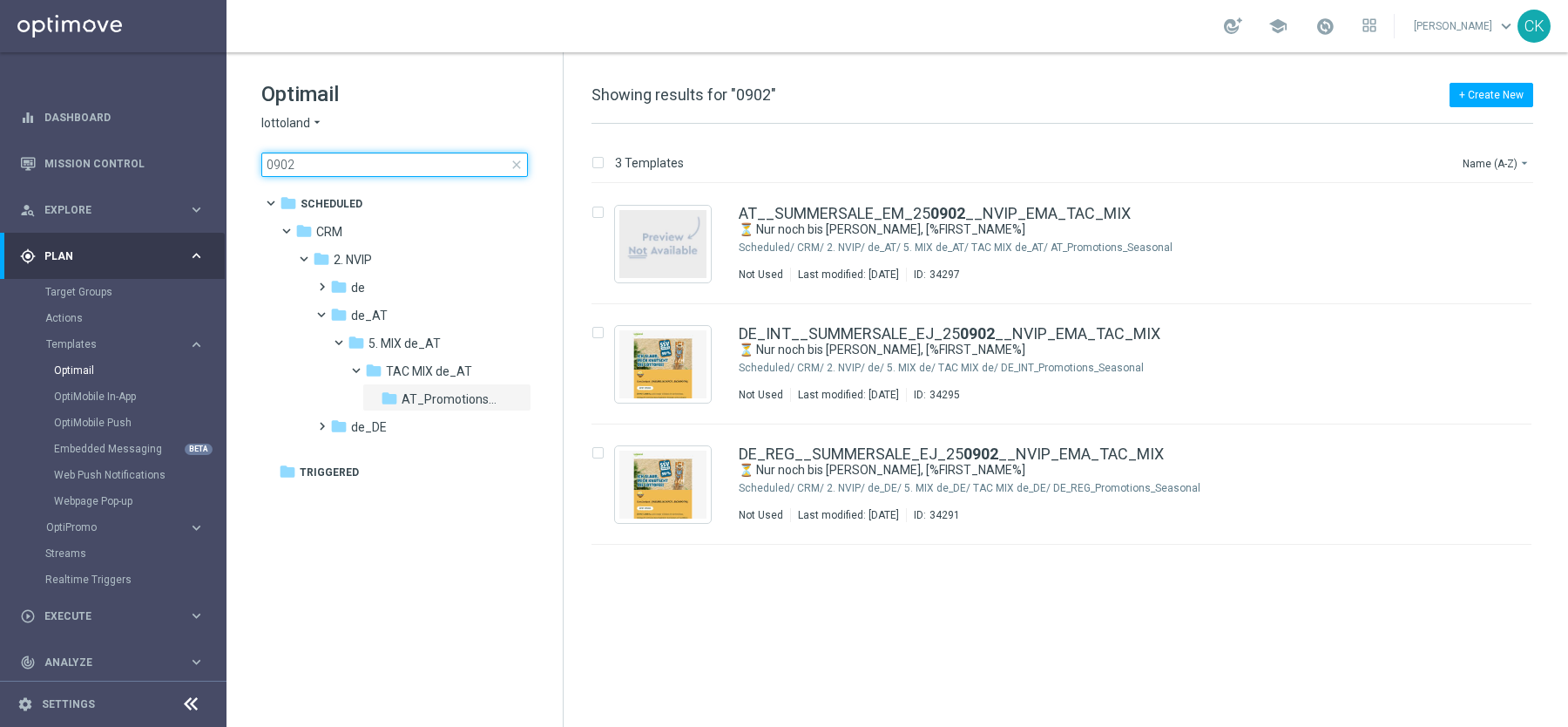
click at [332, 156] on input "0902" at bounding box center [394, 165] width 266 height 24
click at [330, 163] on input "0902" at bounding box center [394, 165] width 266 height 24
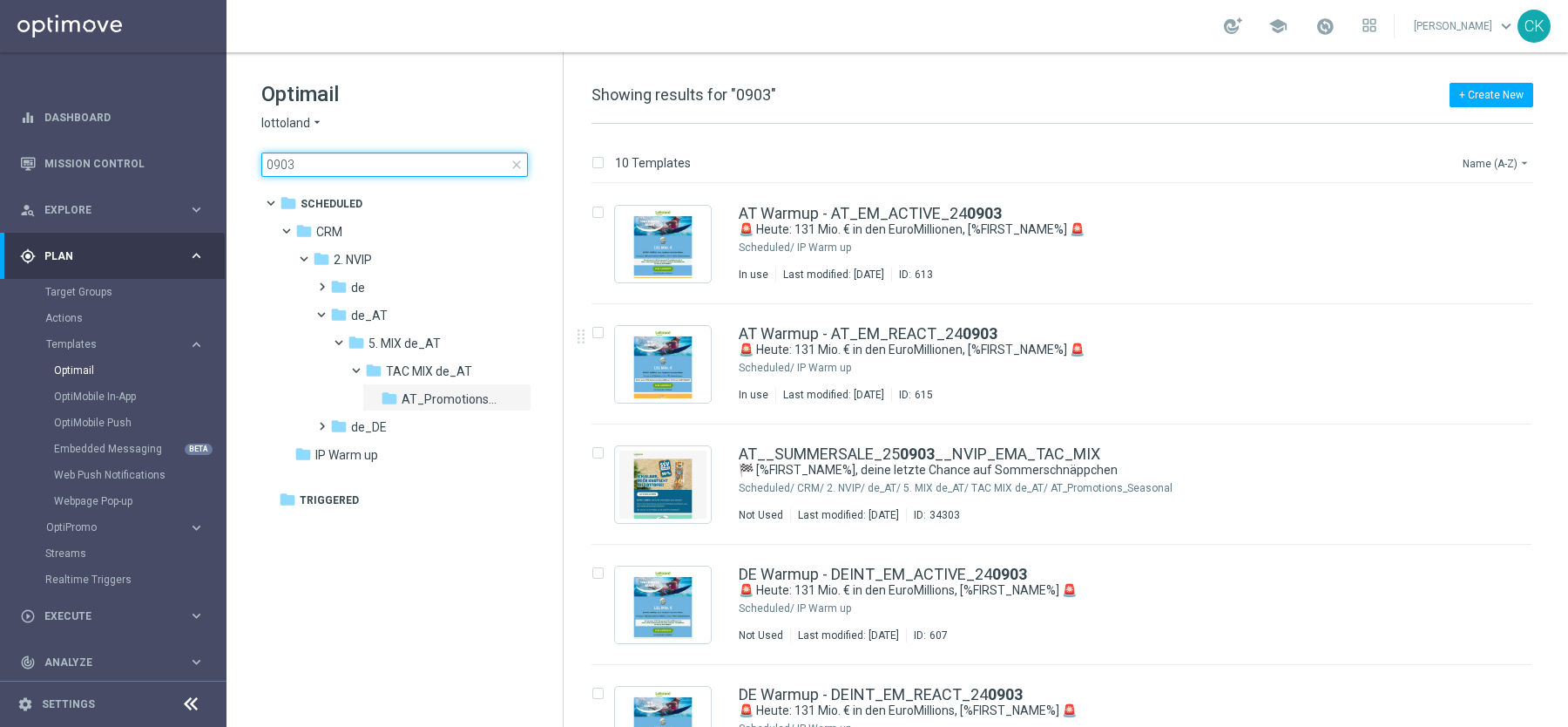
type input "0903"
click at [1484, 161] on button "Name (A-Z) arrow_drop_down" at bounding box center [1497, 163] width 72 height 21
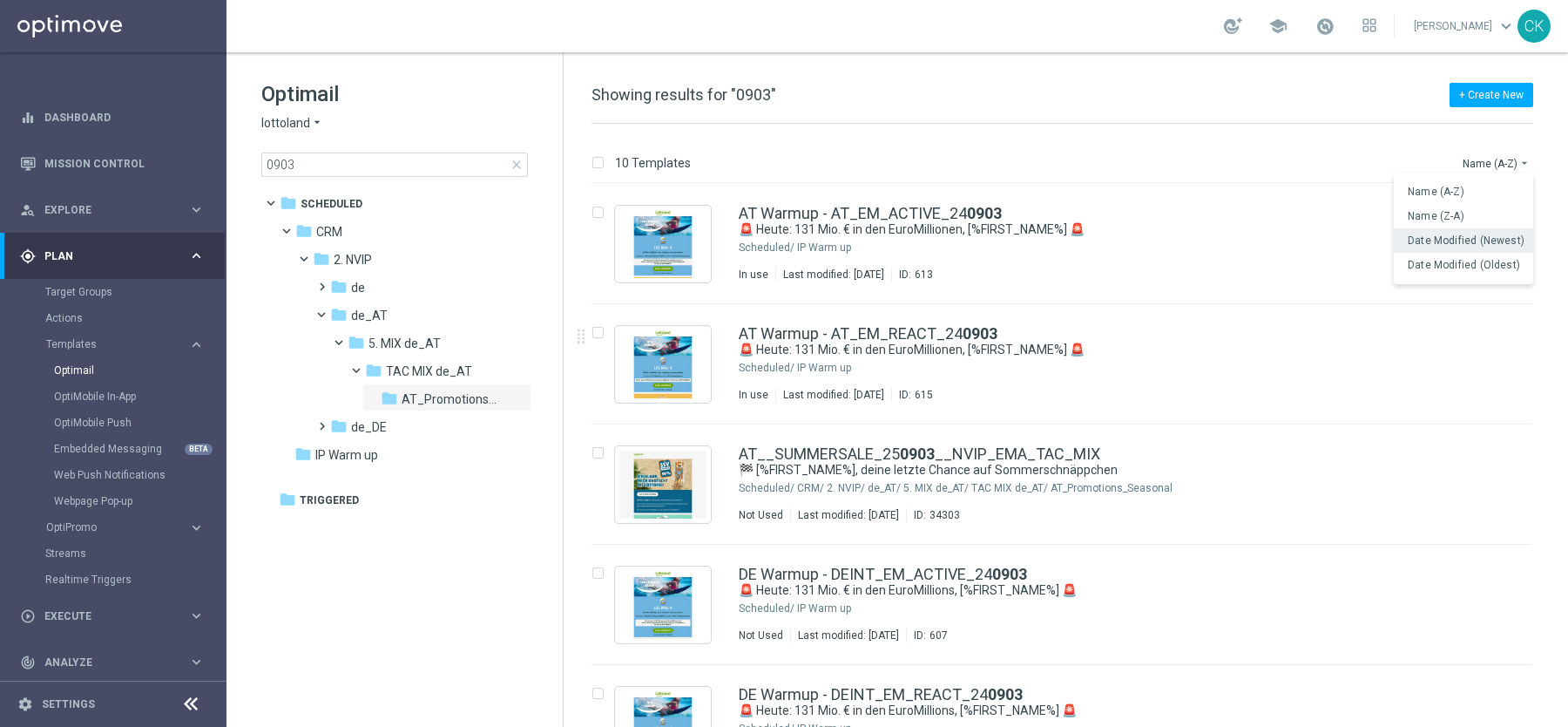
click at [1455, 242] on span "Date Modified (Newest)" at bounding box center [1466, 241] width 117 height 13
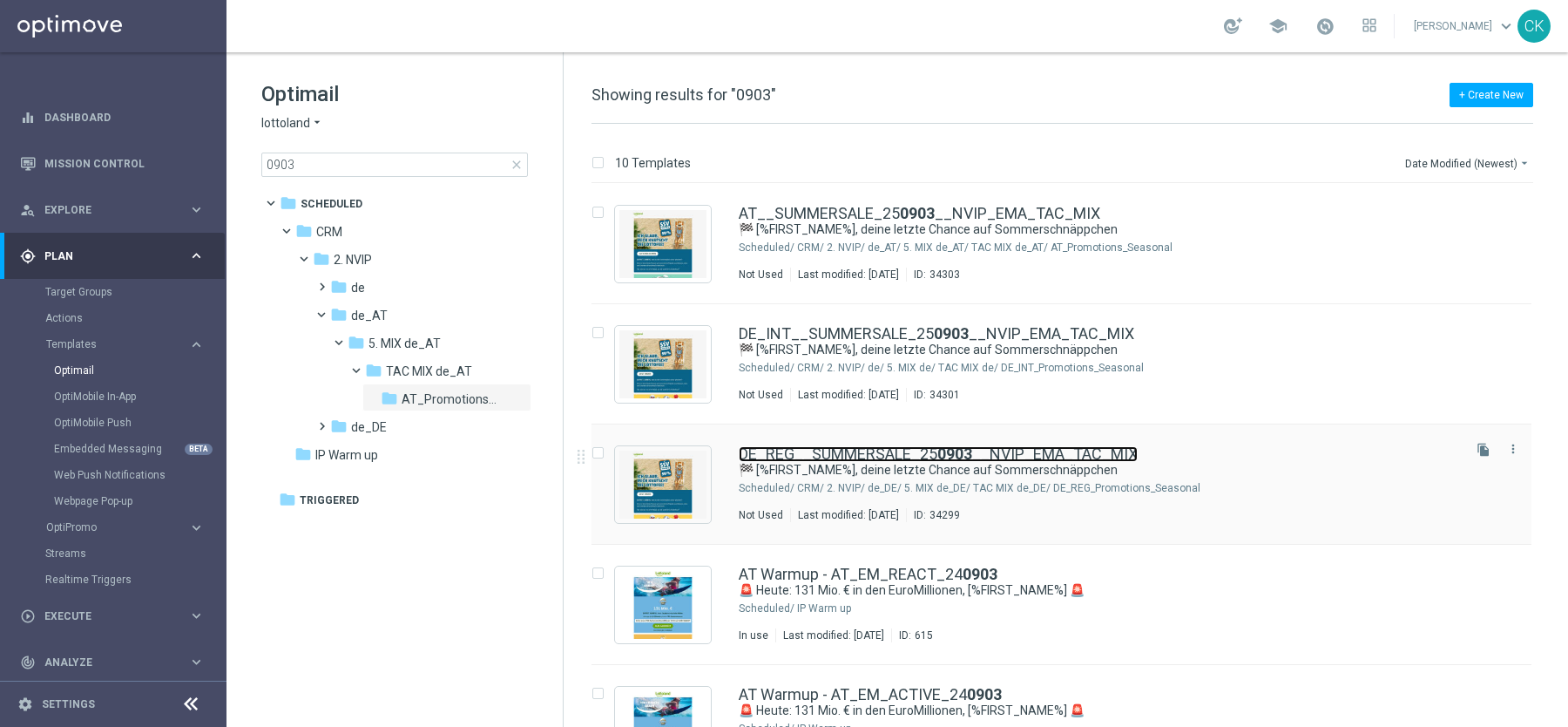
click at [838, 450] on link "DE_REG__SUMMERSALE_25 0903 __NVIP_EMA_TAC_MIX" at bounding box center [939, 454] width 399 height 16
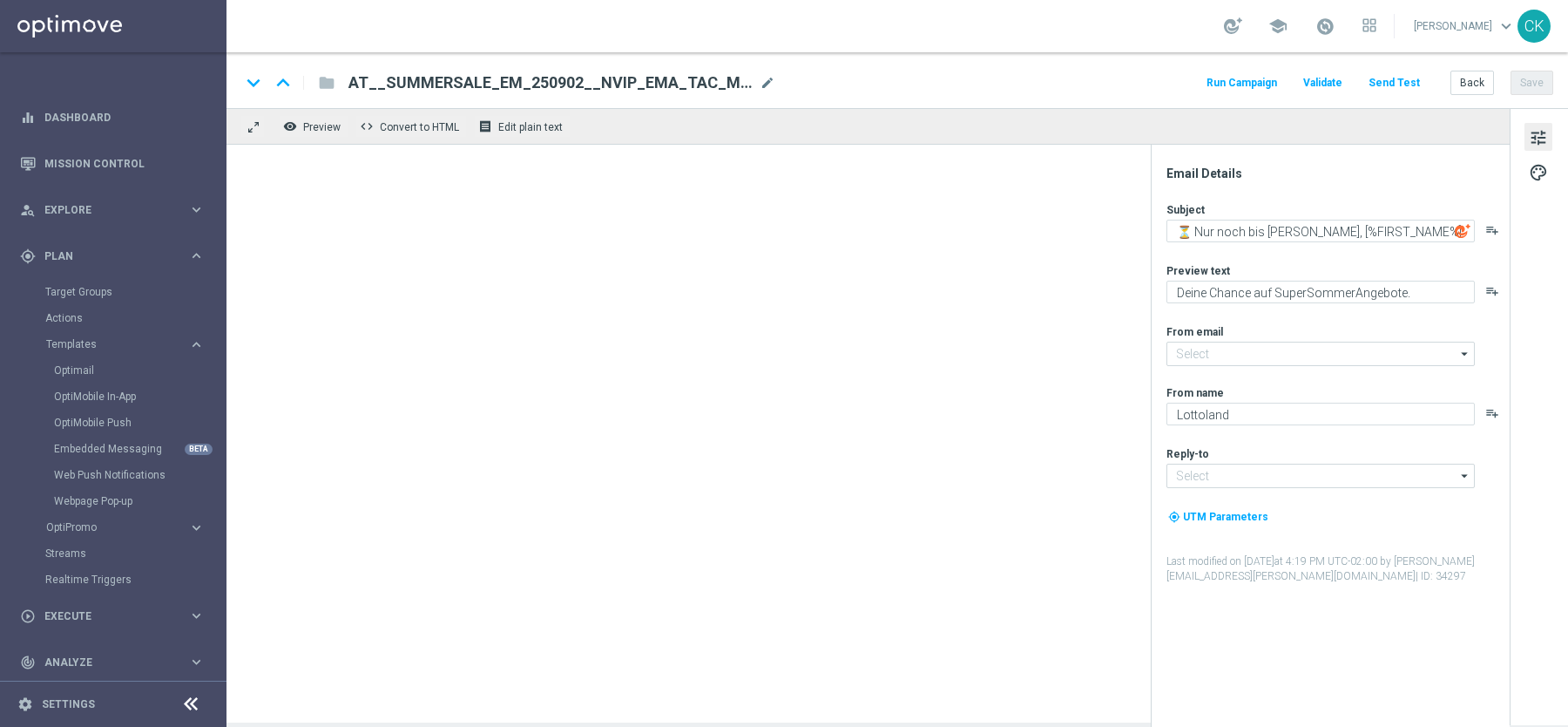
type input "[EMAIL_ADDRESS][DOMAIN_NAME]"
type textarea "🏁 [%FIRST_NAME%], deine letzte Chance auf Sommerschnäppchen"
type textarea "Nur noch heute SSV."
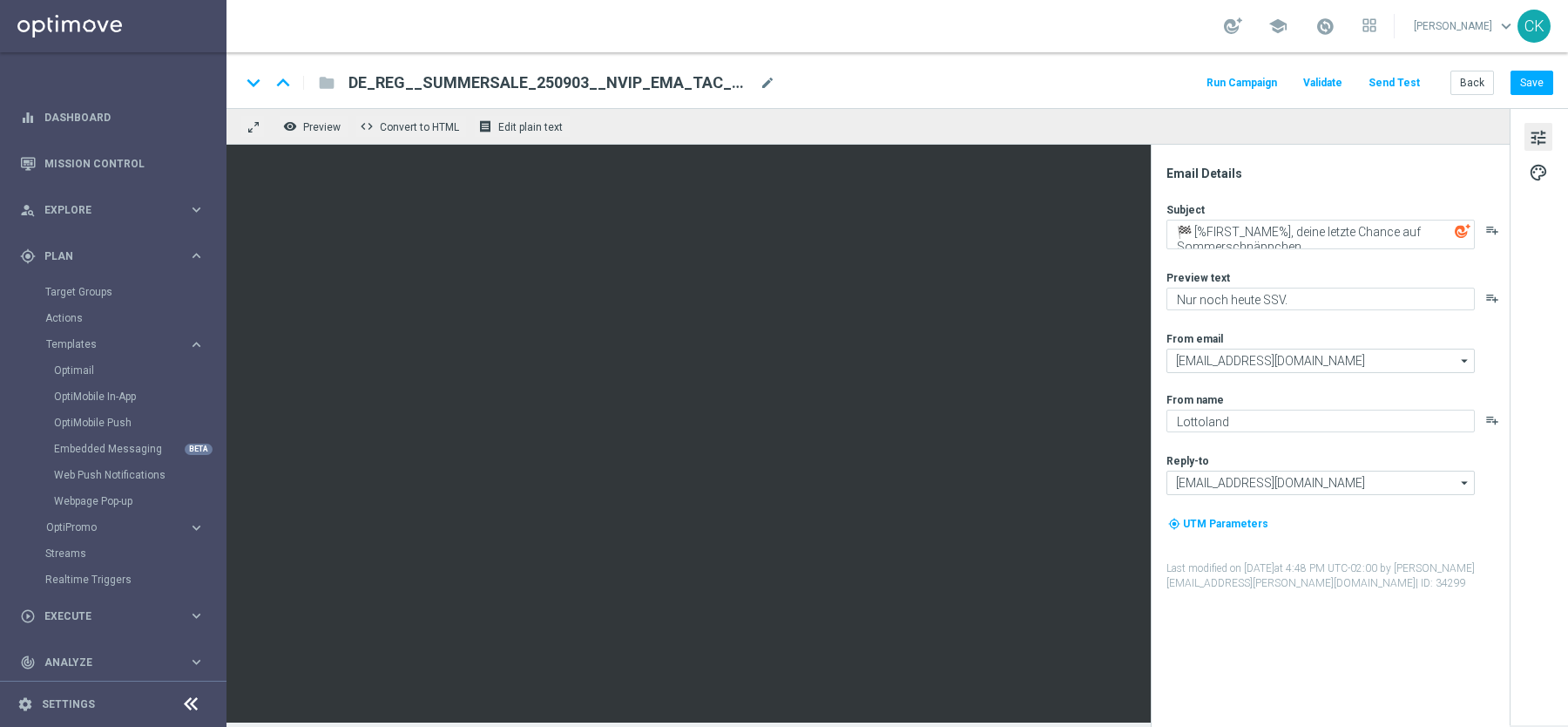
click at [1395, 78] on button "Send Test" at bounding box center [1394, 83] width 56 height 23
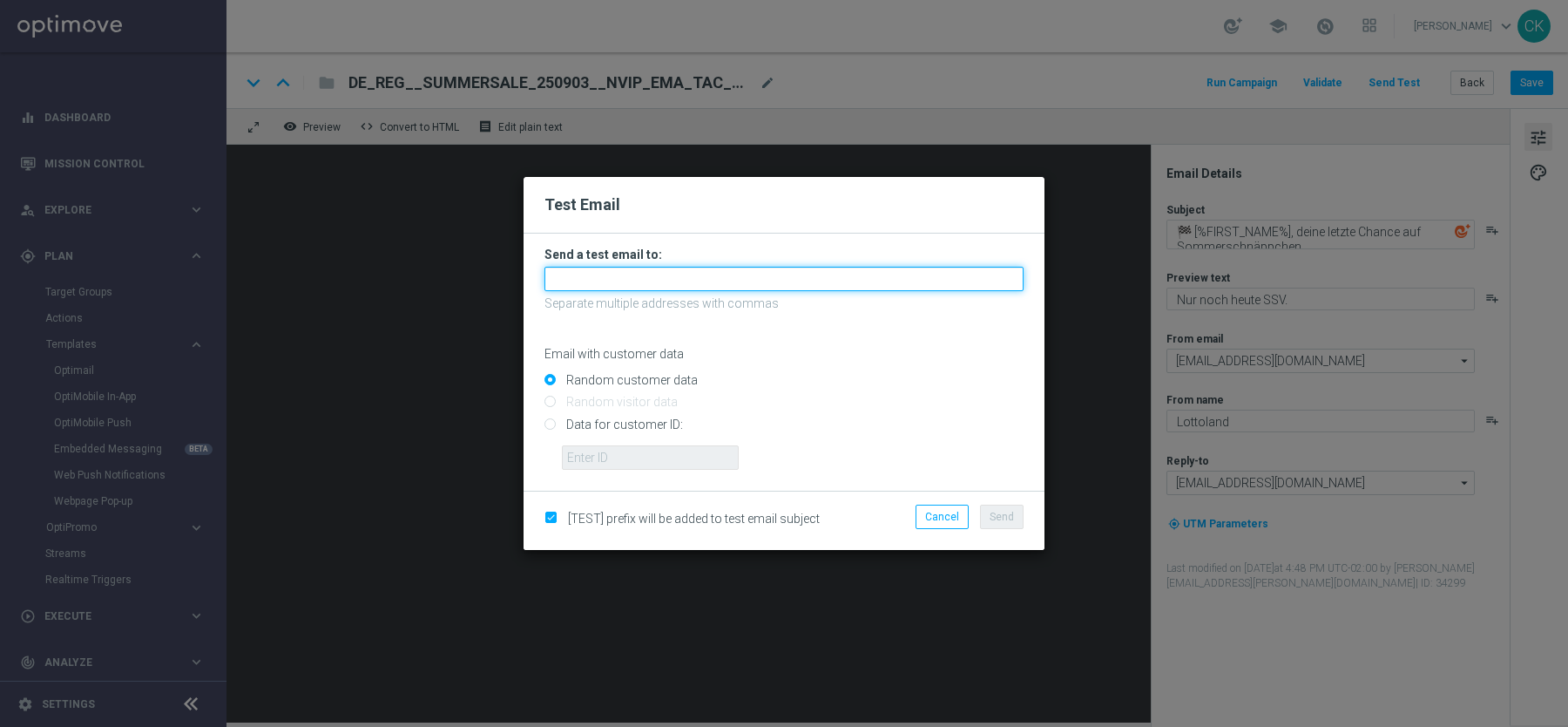
click at [626, 276] on input "text" at bounding box center [784, 278] width 479 height 24
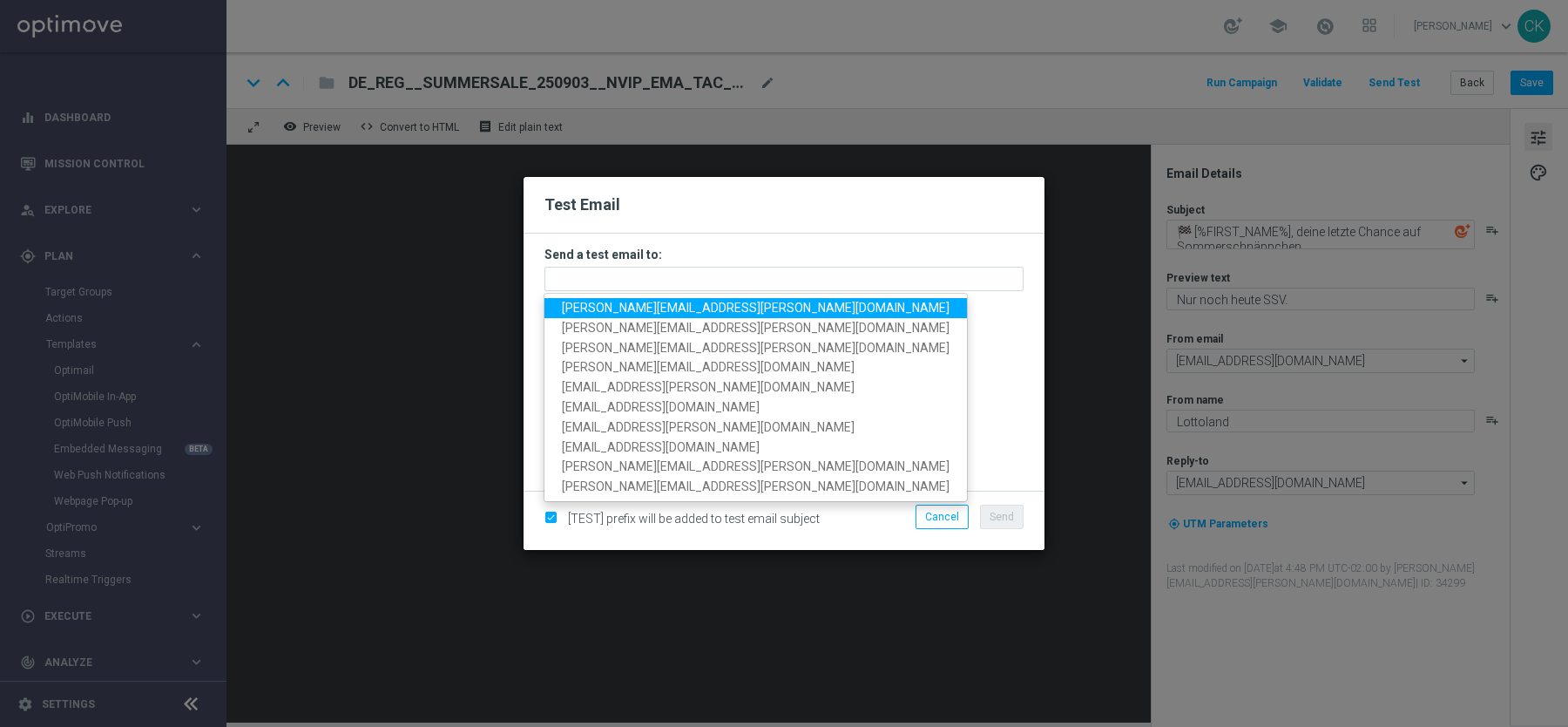
click at [629, 309] on span "[PERSON_NAME][EMAIL_ADDRESS][PERSON_NAME][DOMAIN_NAME]" at bounding box center [756, 308] width 388 height 14
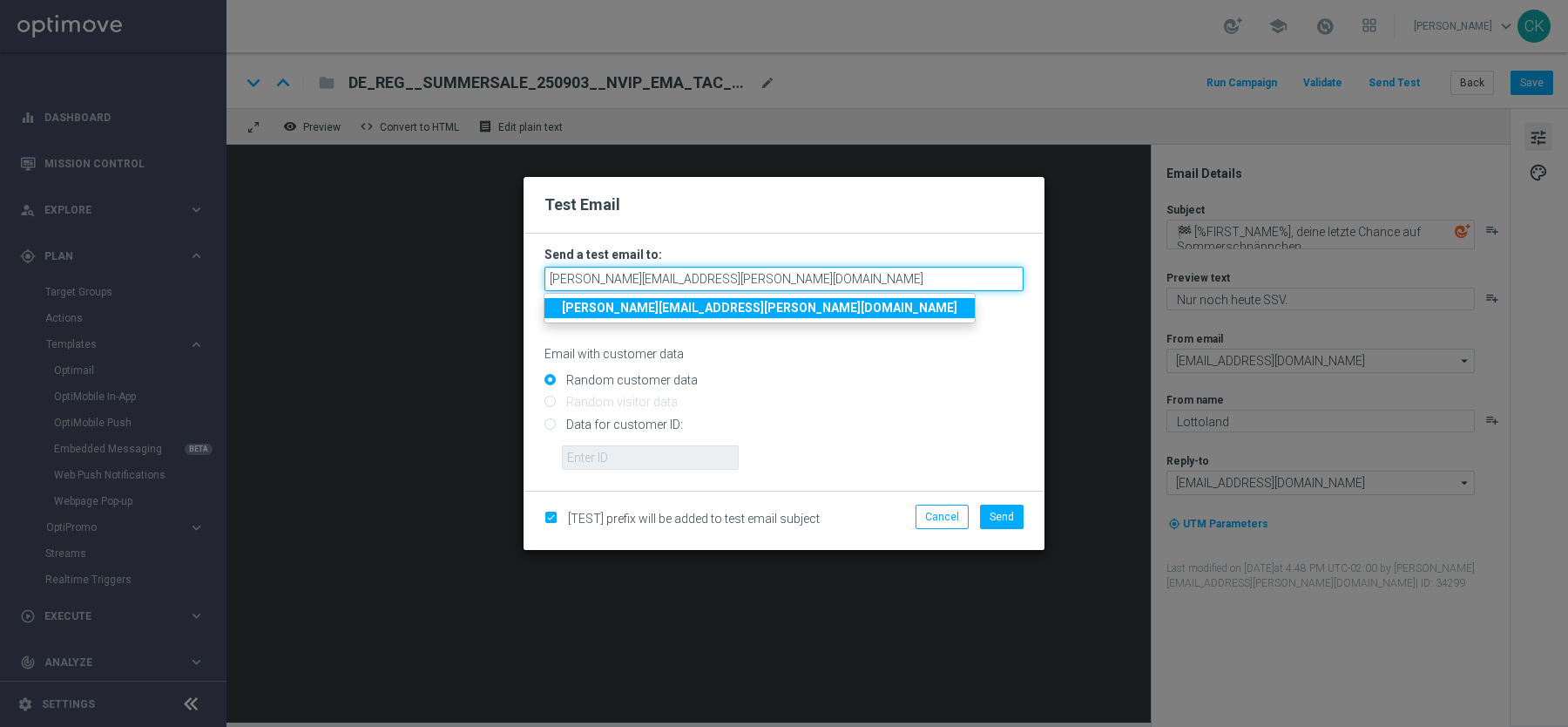
click at [776, 283] on input "[PERSON_NAME][EMAIL_ADDRESS][PERSON_NAME][DOMAIN_NAME]" at bounding box center [784, 278] width 479 height 24
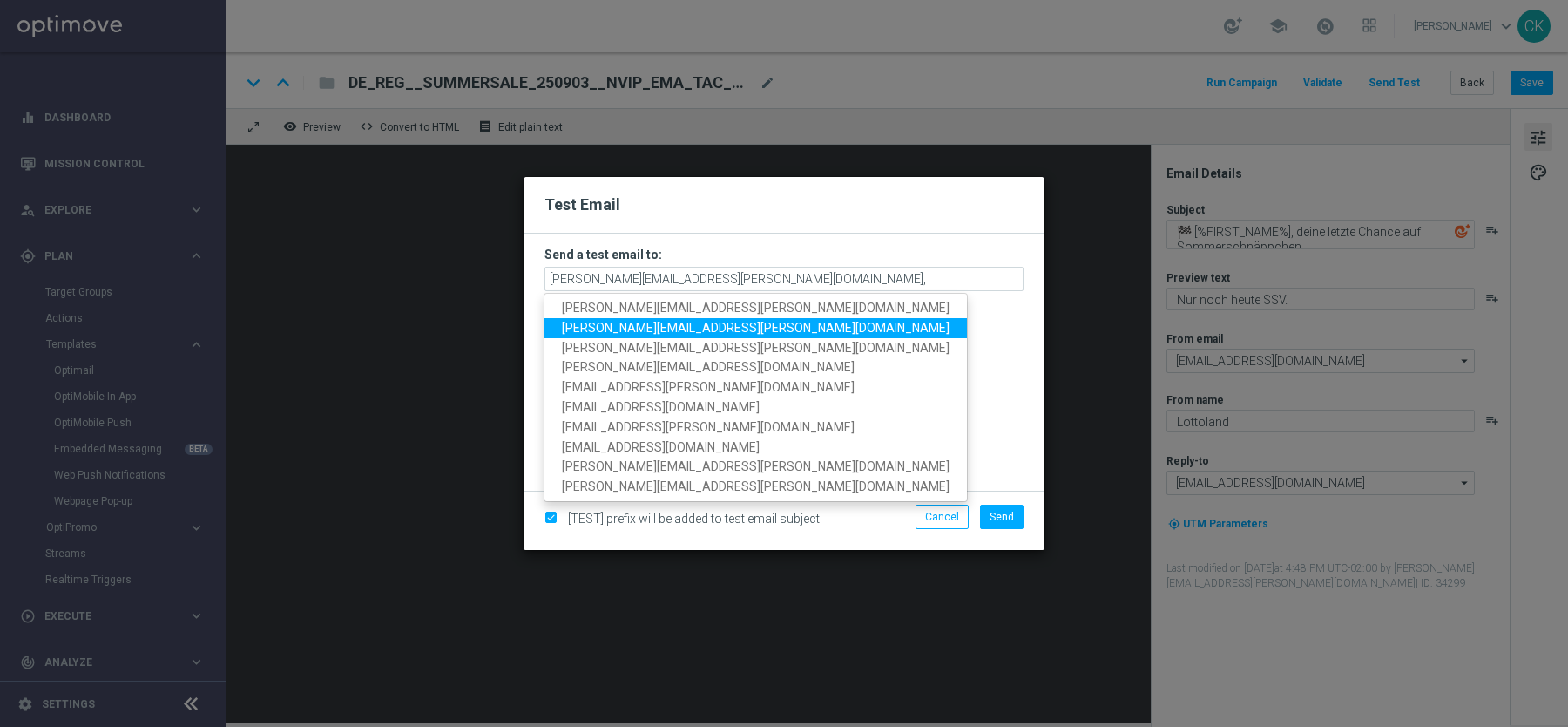
click at [727, 331] on span "[PERSON_NAME][EMAIL_ADDRESS][PERSON_NAME][DOMAIN_NAME]" at bounding box center [756, 328] width 388 height 14
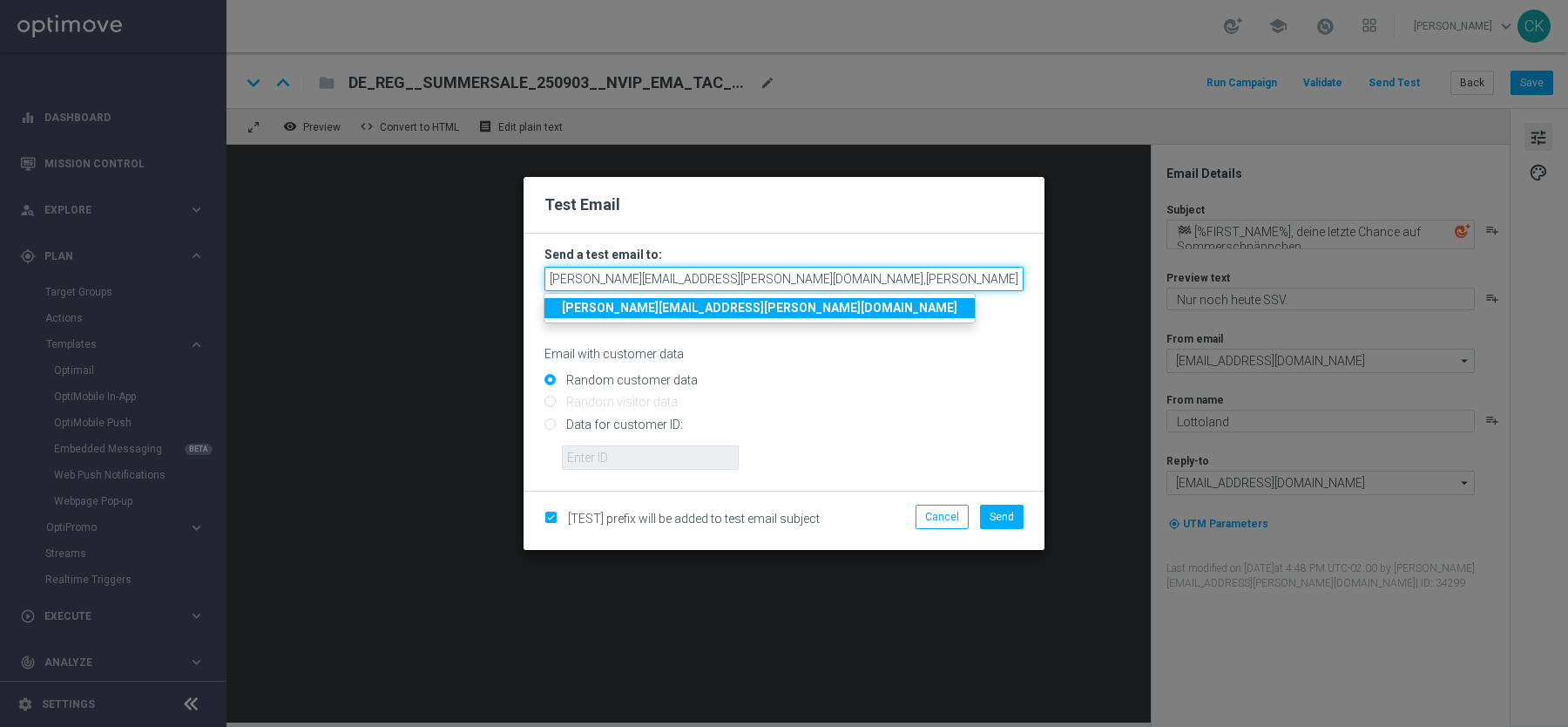
click at [964, 278] on input "[PERSON_NAME][EMAIL_ADDRESS][PERSON_NAME][DOMAIN_NAME],[PERSON_NAME][DOMAIN_NAM…" at bounding box center [784, 278] width 479 height 24
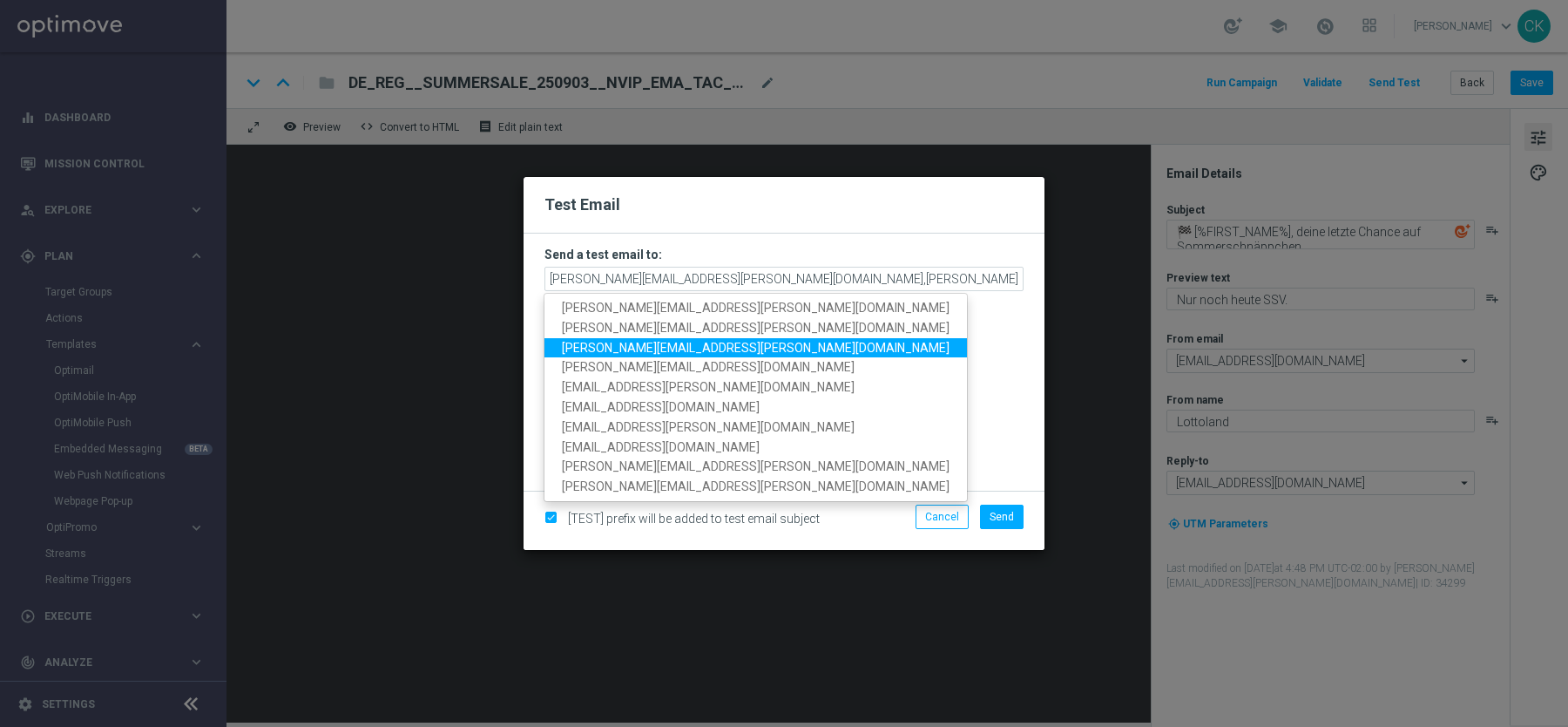
click at [716, 350] on span "[PERSON_NAME][EMAIL_ADDRESS][PERSON_NAME][DOMAIN_NAME]" at bounding box center [756, 347] width 388 height 14
type input "[EMAIL_ADDRESS][PERSON_NAME][DOMAIN_NAME],[DOMAIN_NAME][EMAIL_ADDRESS][PERSON_N…"
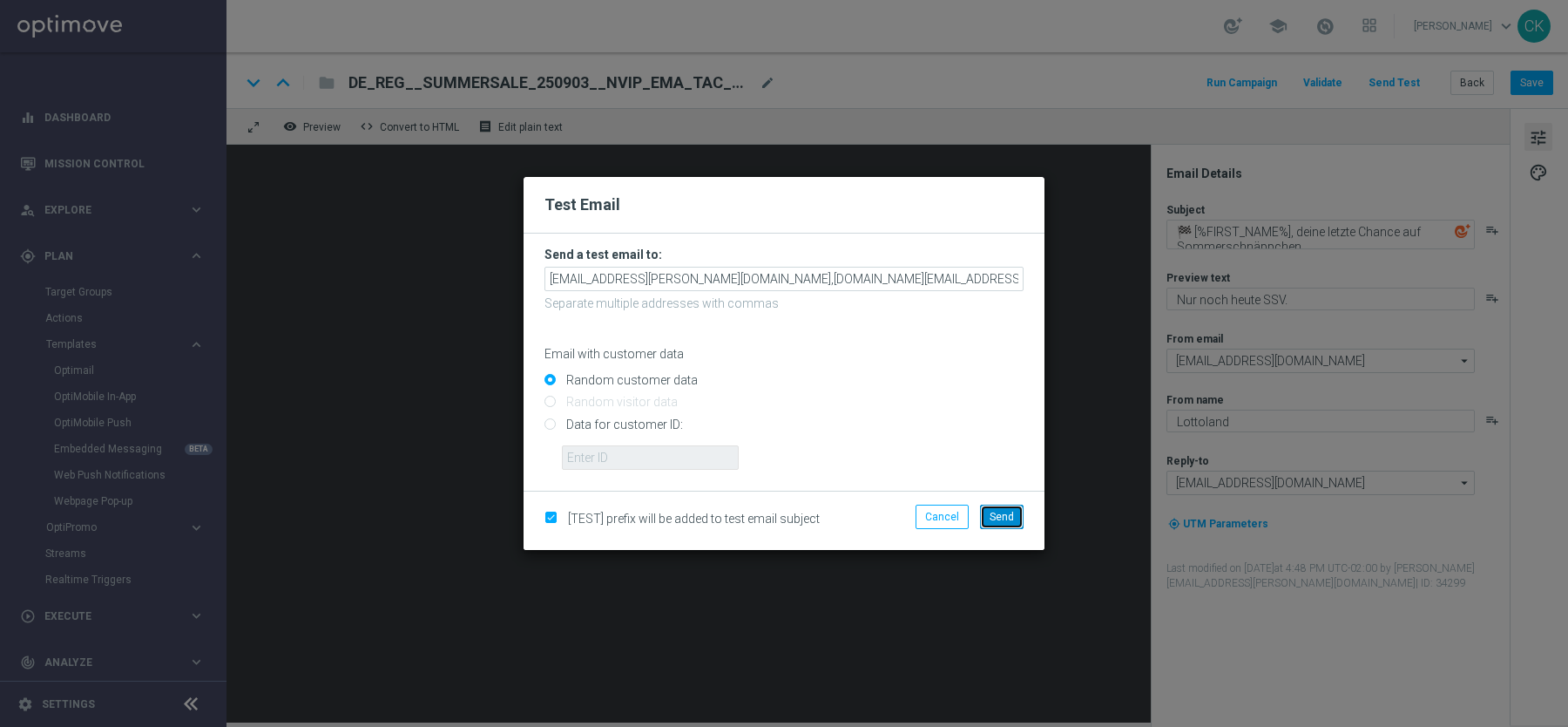
click at [1004, 512] on span "Send" at bounding box center [1001, 517] width 24 height 13
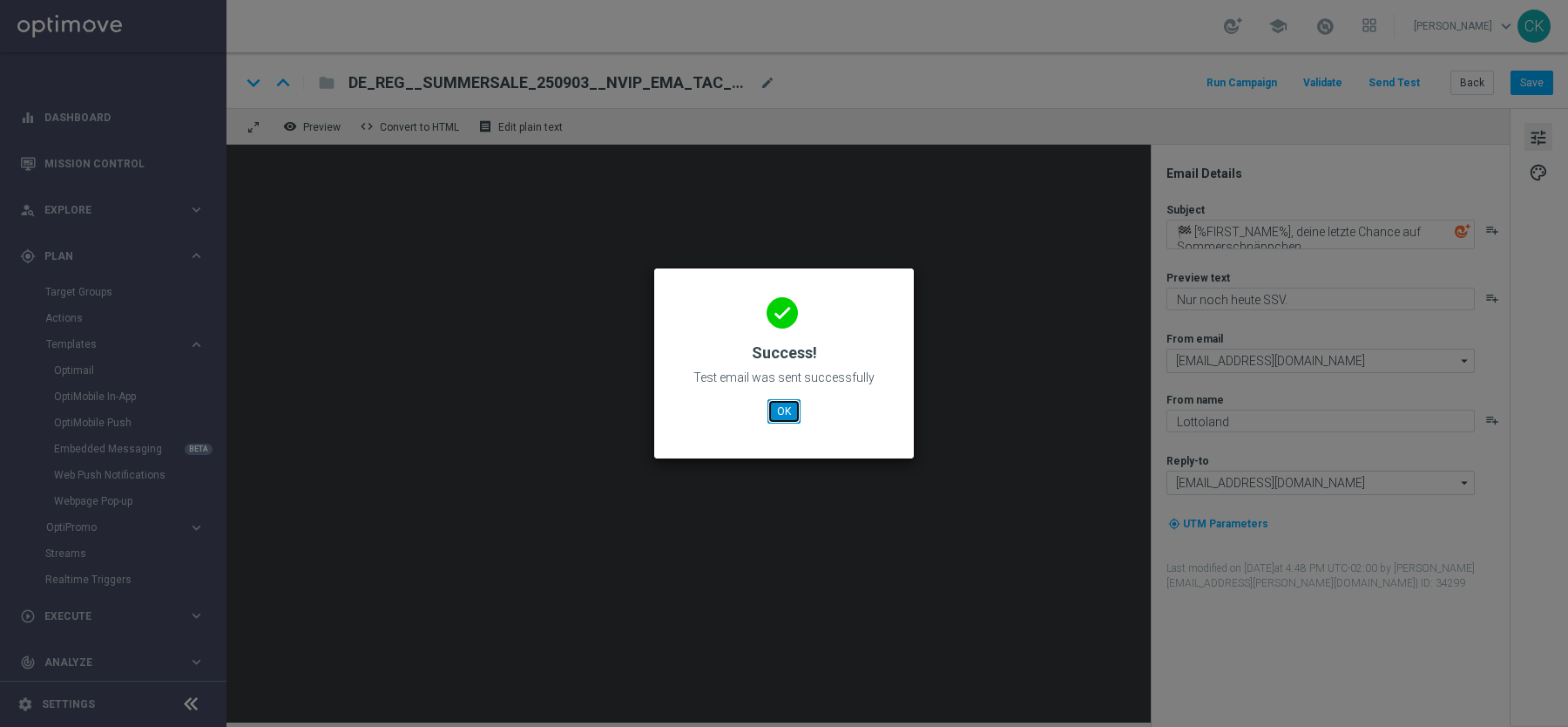
click at [768, 402] on button "OK" at bounding box center [784, 410] width 33 height 24
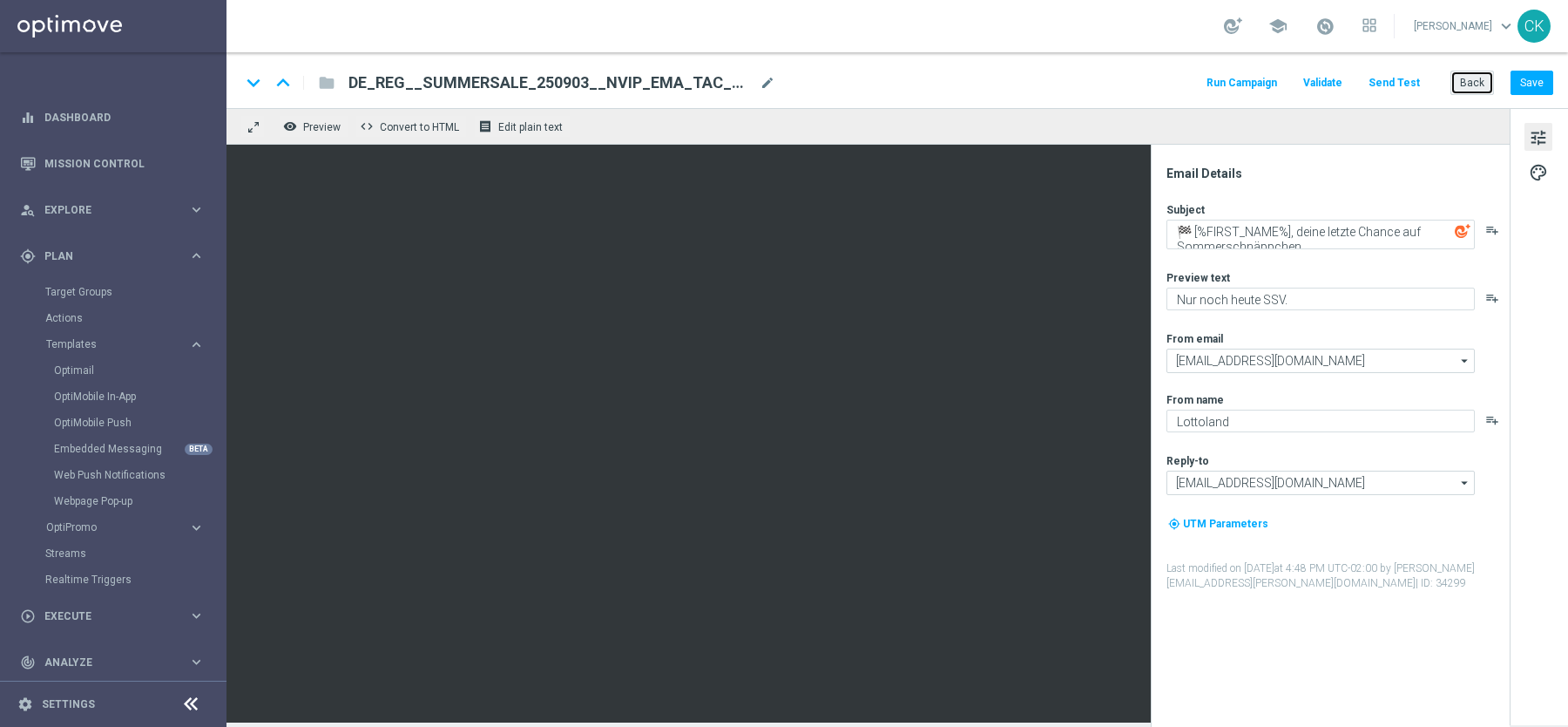
click at [1478, 77] on button "Back" at bounding box center [1472, 82] width 44 height 24
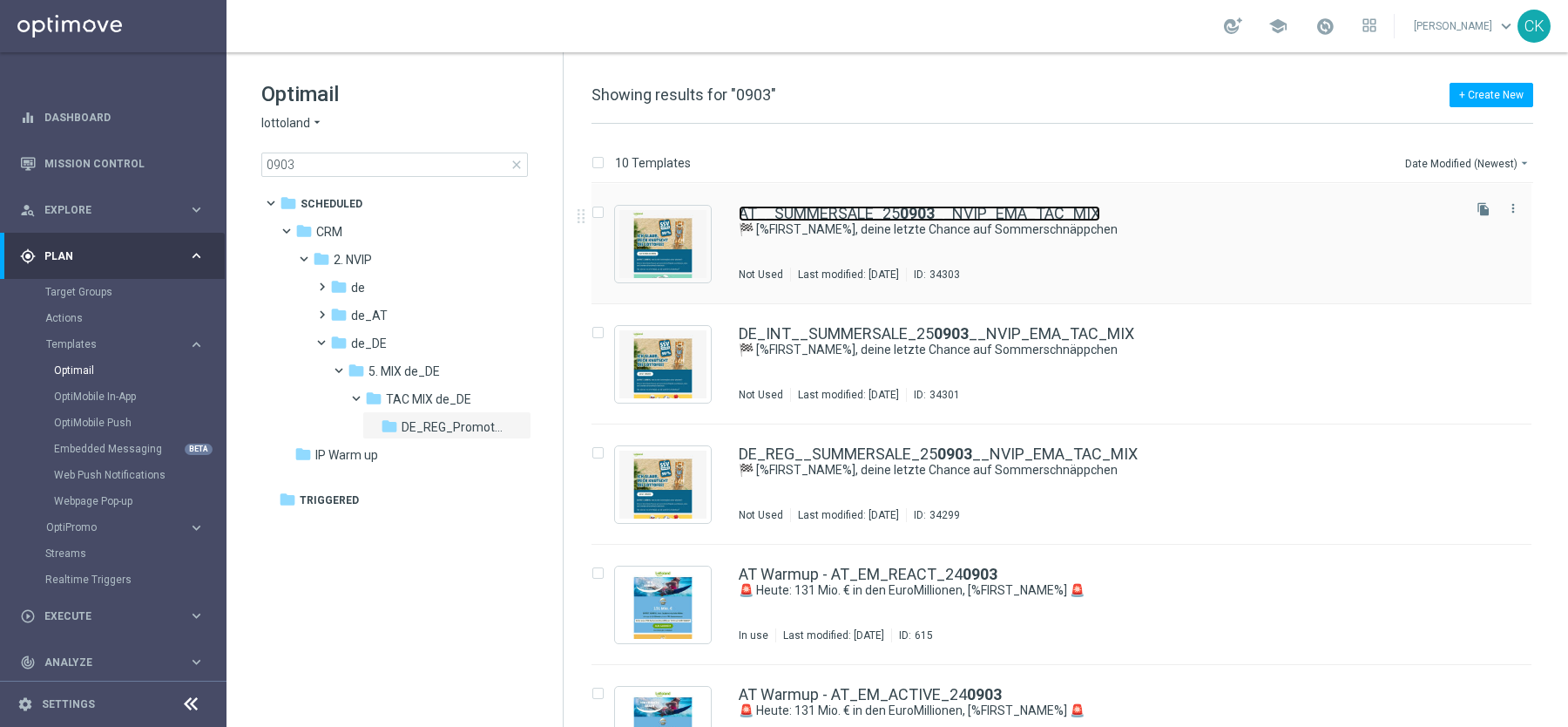
click at [827, 208] on link "AT__SUMMERSALE_25 0903 __NVIP_EMA_TAC_MIX" at bounding box center [920, 214] width 361 height 16
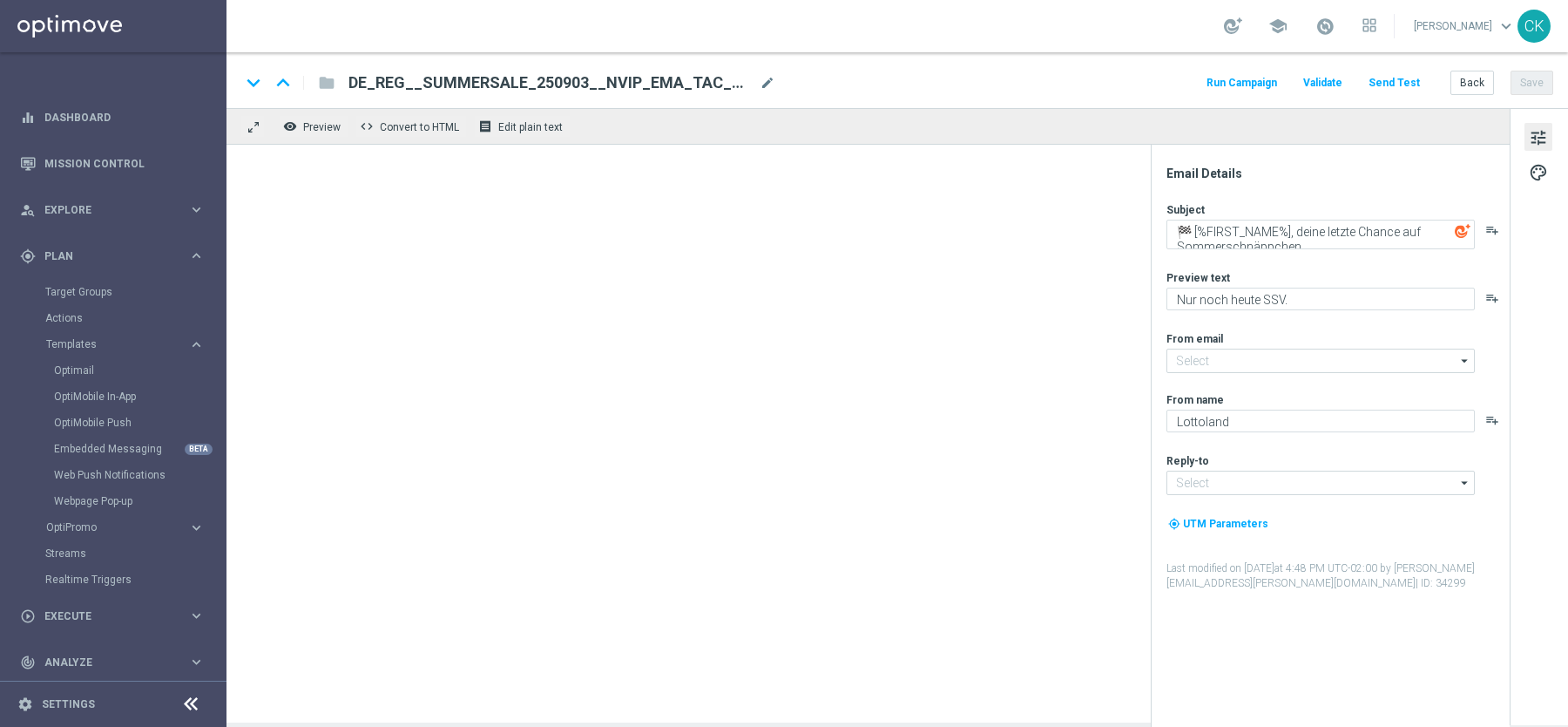
type input "[EMAIL_ADDRESS][DOMAIN_NAME]"
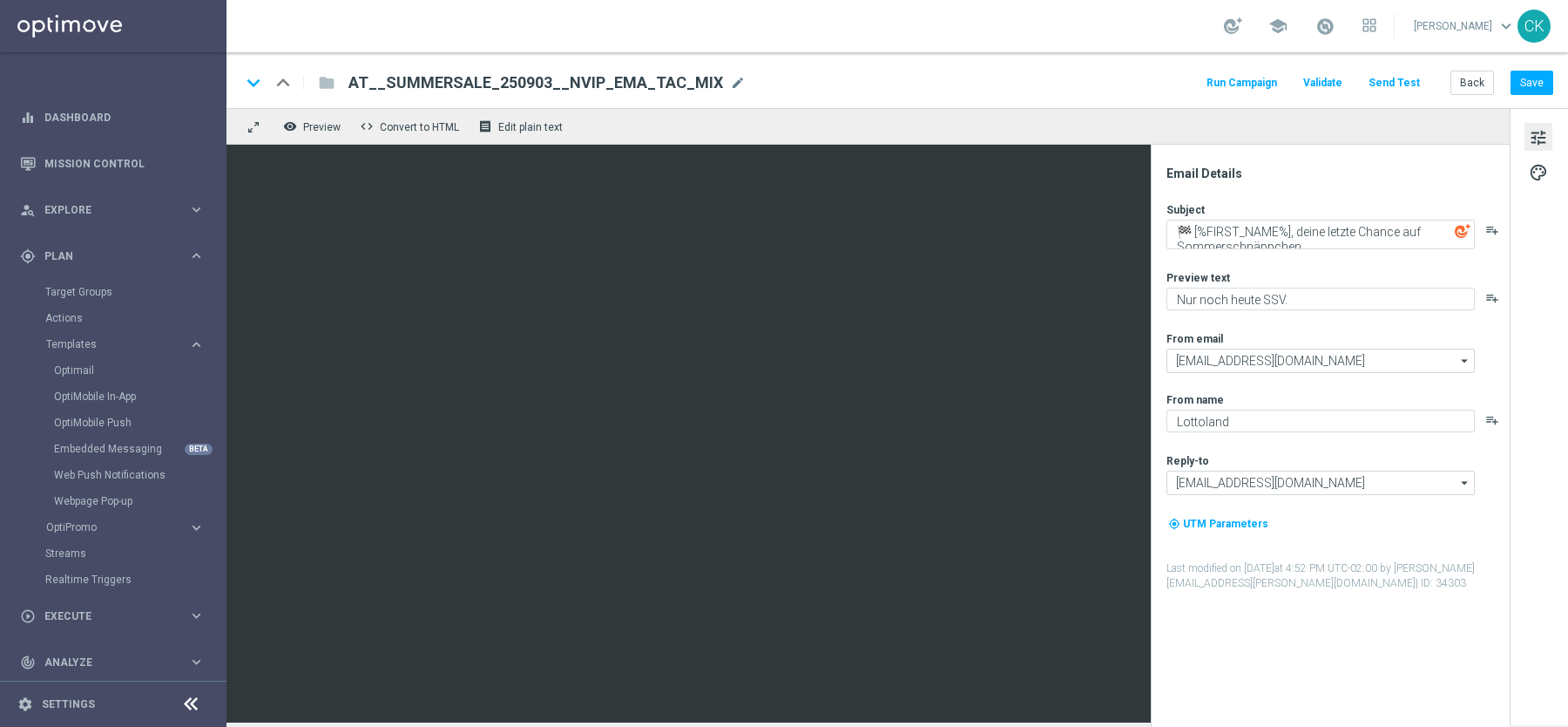
click at [1394, 80] on button "Send Test" at bounding box center [1394, 83] width 56 height 23
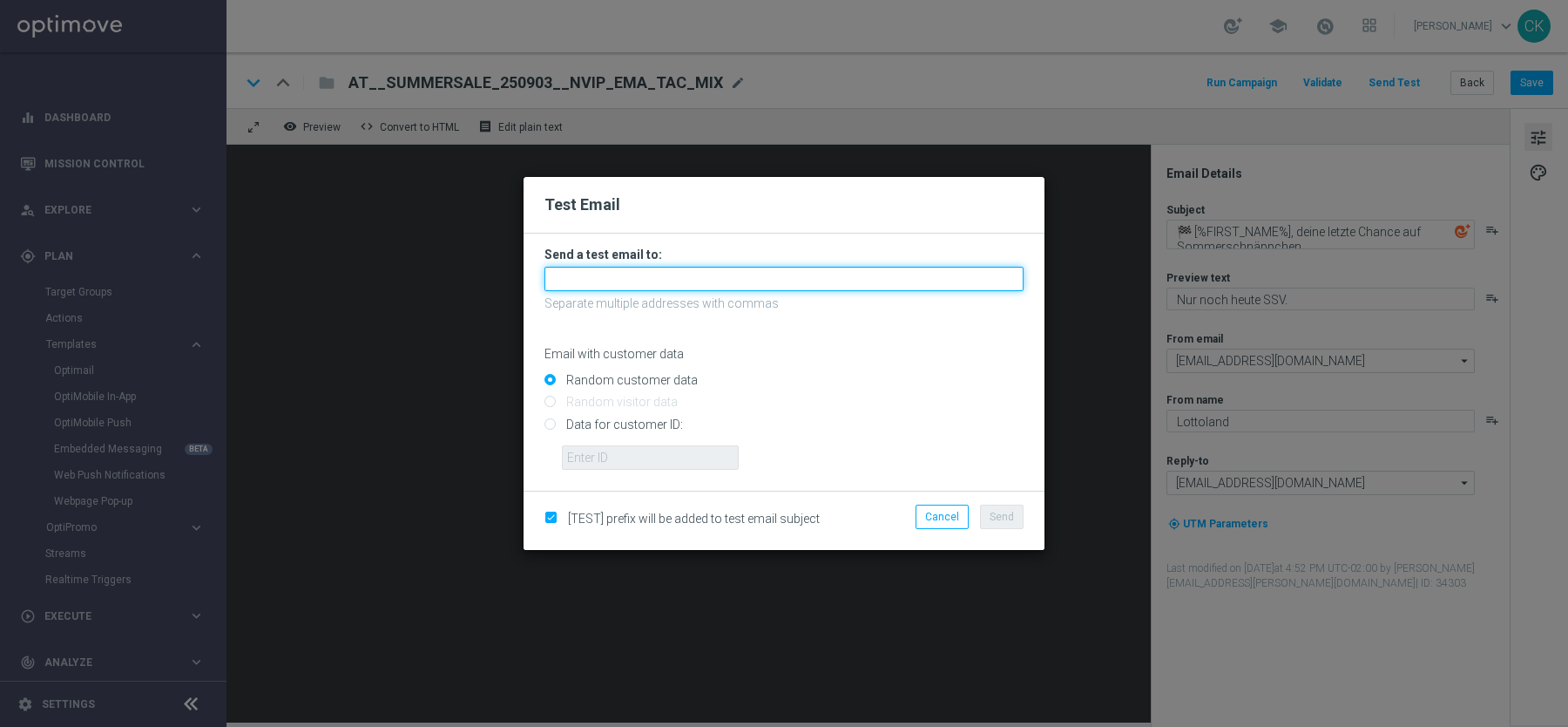
click at [706, 281] on input "text" at bounding box center [784, 278] width 479 height 24
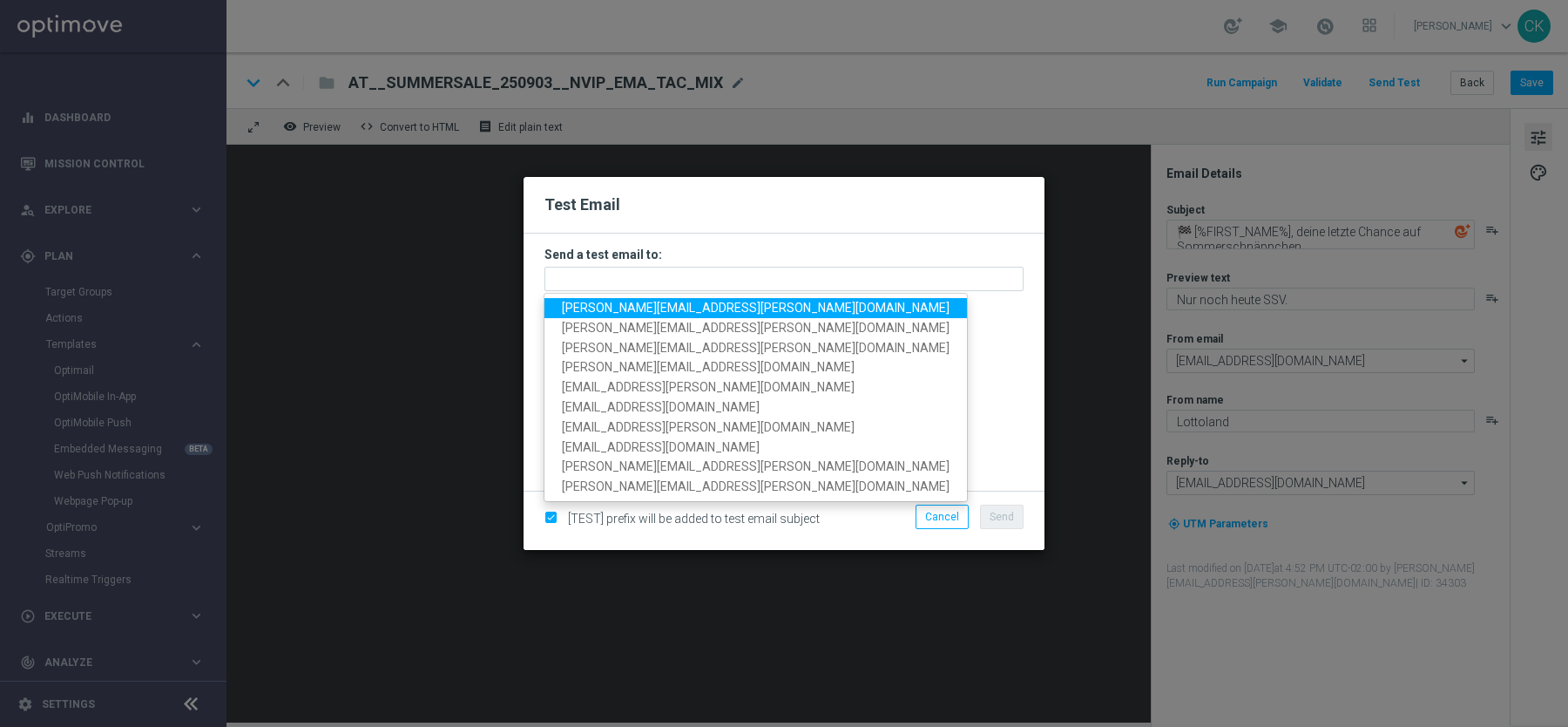
click at [697, 300] on span "[PERSON_NAME][EMAIL_ADDRESS][PERSON_NAME][DOMAIN_NAME]" at bounding box center [756, 308] width 388 height 14
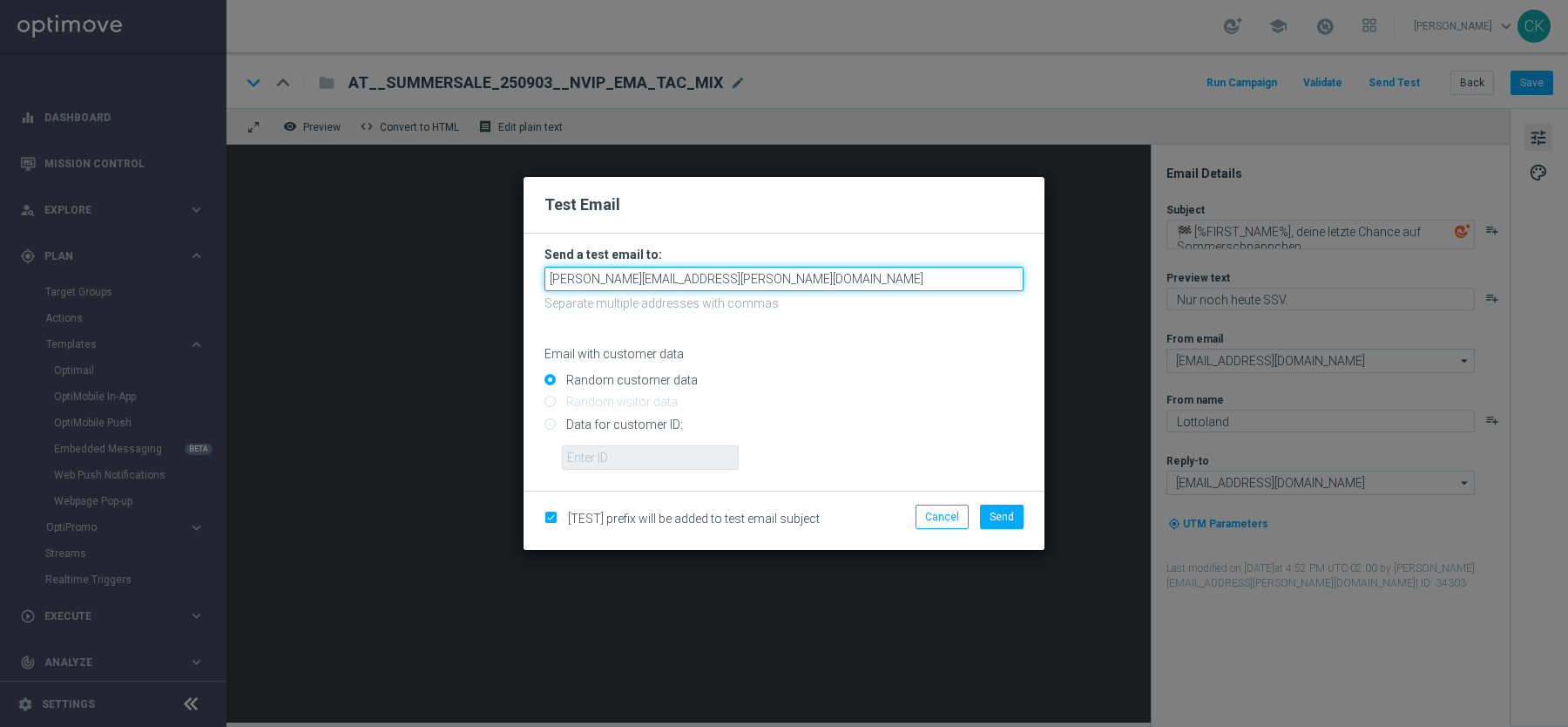
click at [824, 286] on input "[PERSON_NAME][EMAIL_ADDRESS][PERSON_NAME][DOMAIN_NAME]" at bounding box center [784, 278] width 479 height 24
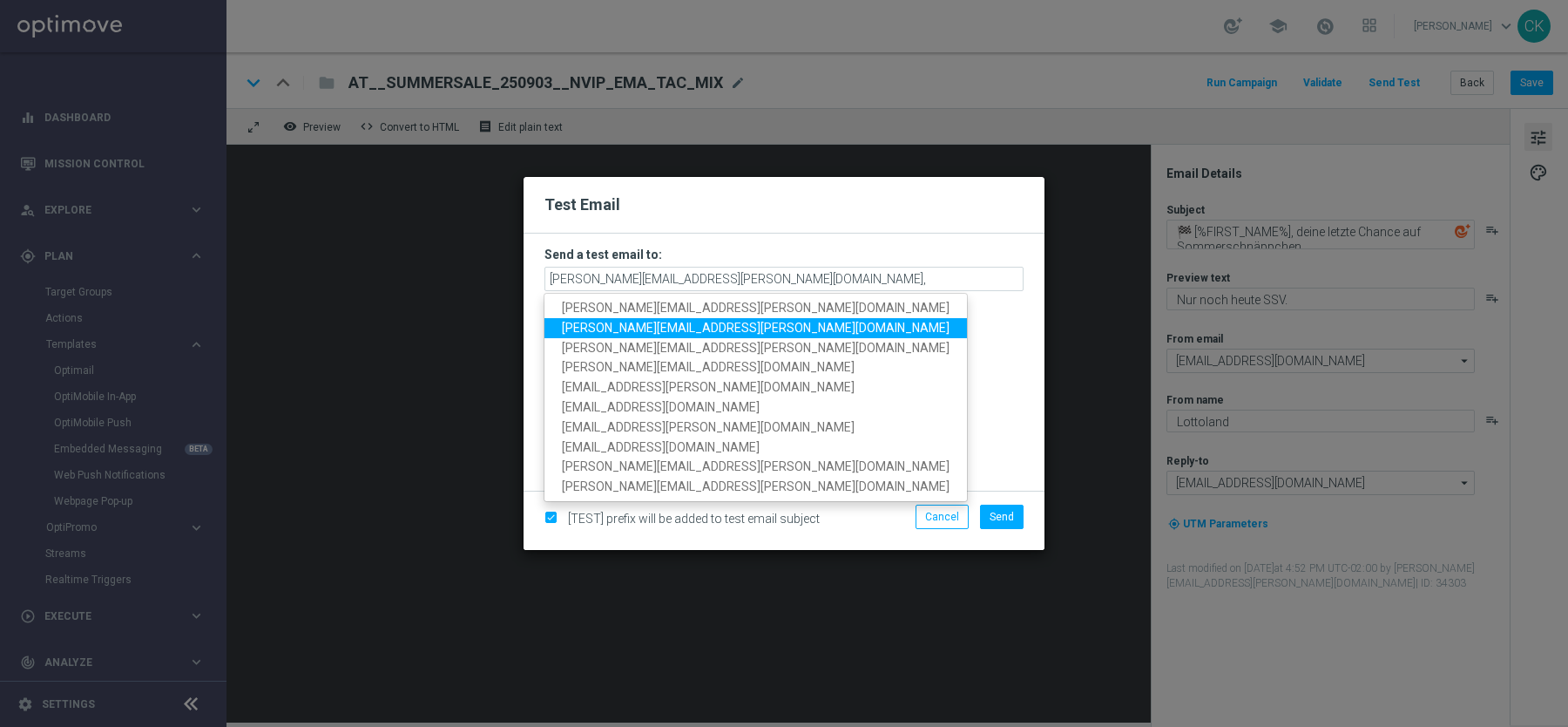
click at [604, 327] on span "[PERSON_NAME][EMAIL_ADDRESS][PERSON_NAME][DOMAIN_NAME]" at bounding box center [756, 328] width 388 height 14
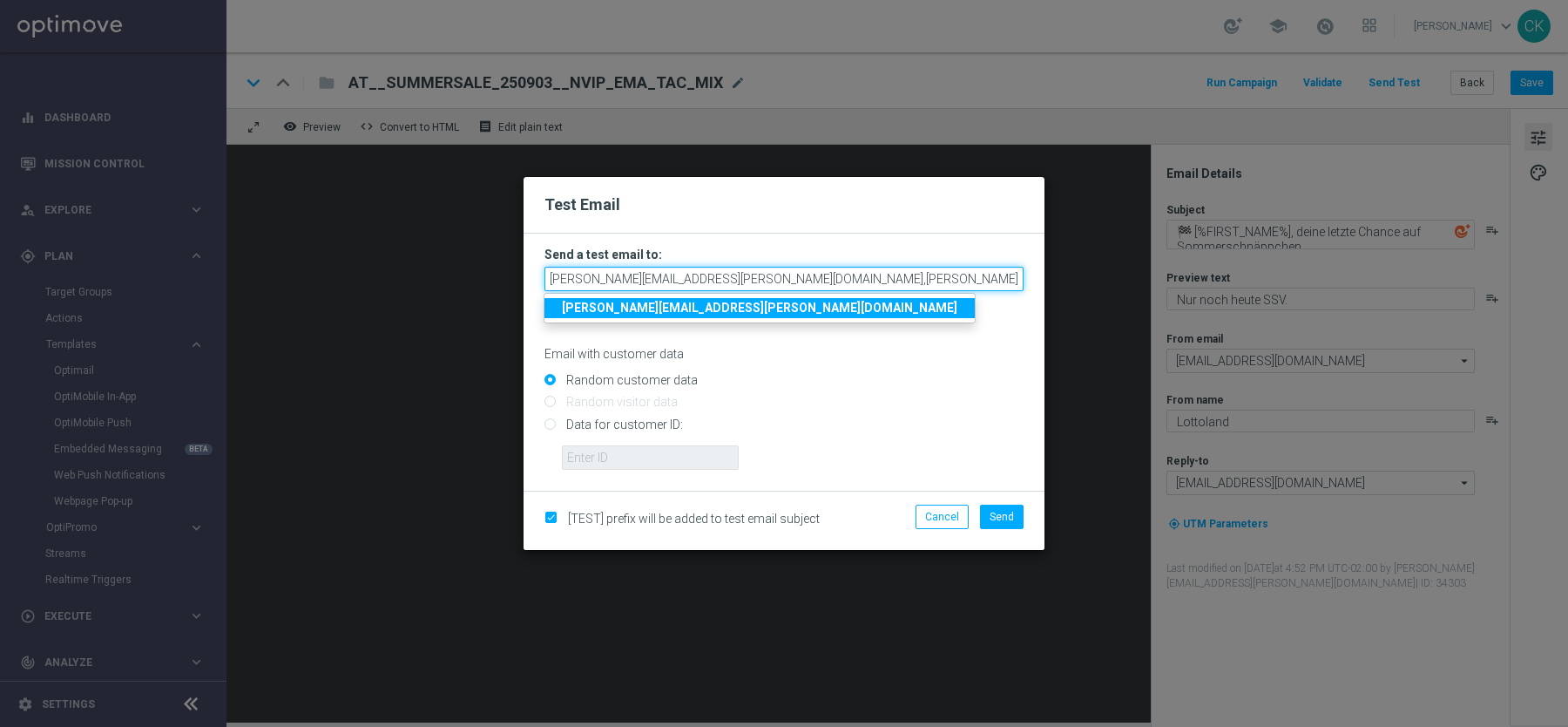
click at [972, 278] on input "[PERSON_NAME][EMAIL_ADDRESS][PERSON_NAME][DOMAIN_NAME],[PERSON_NAME][DOMAIN_NAM…" at bounding box center [784, 278] width 479 height 24
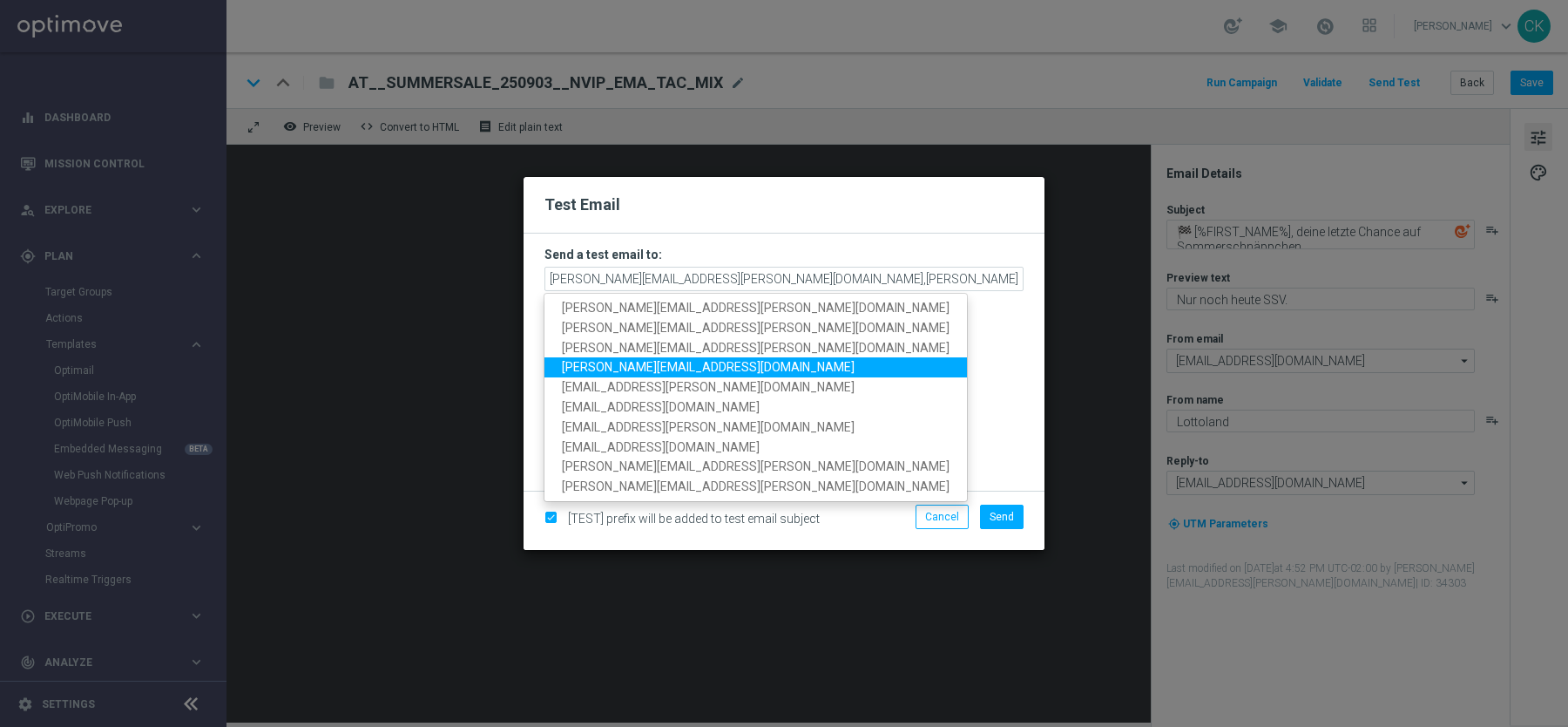
click at [695, 363] on span "[PERSON_NAME][EMAIL_ADDRESS][DOMAIN_NAME]" at bounding box center [708, 368] width 292 height 14
type input "[PERSON_NAME][EMAIL_ADDRESS][PERSON_NAME][DOMAIN_NAME],[PERSON_NAME][DOMAIN_NAM…"
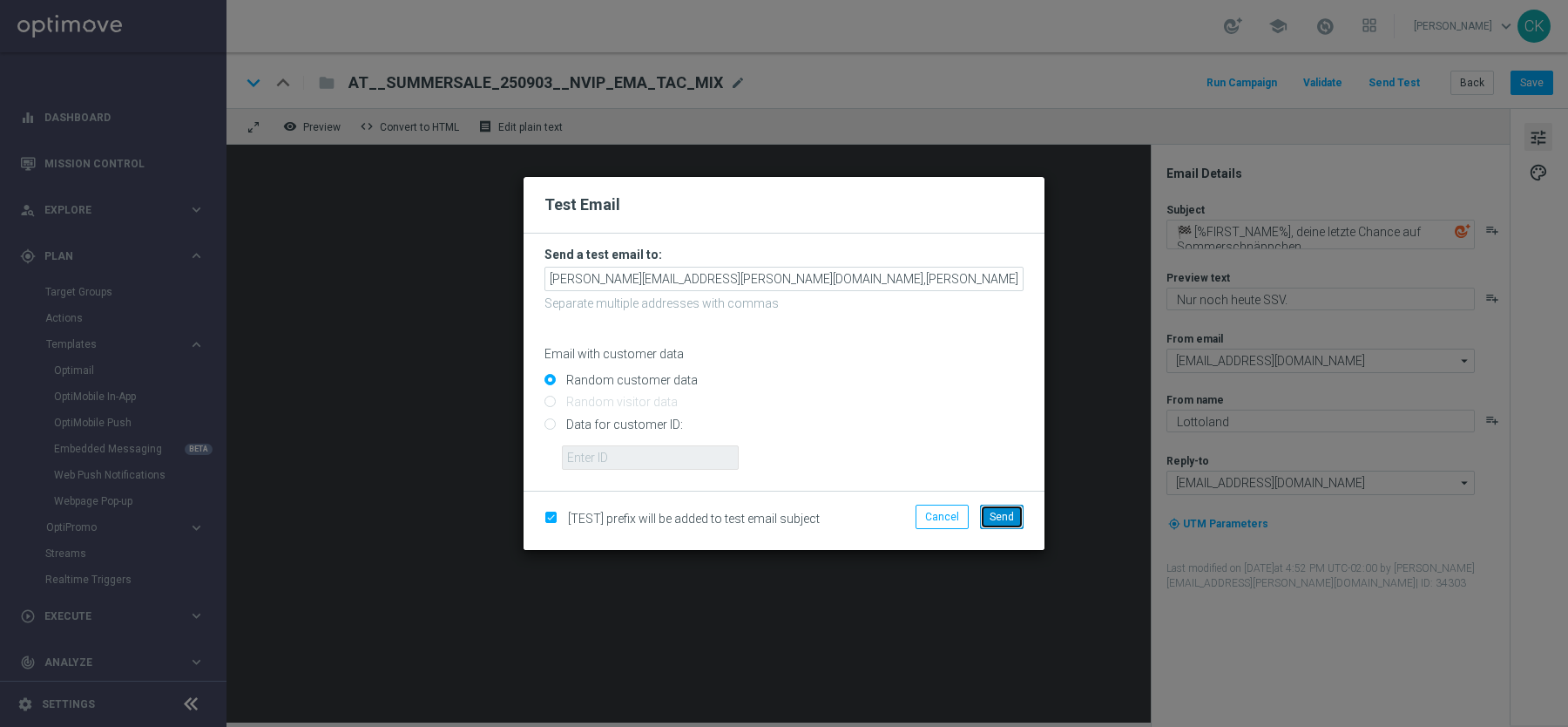
click at [999, 511] on span "Send" at bounding box center [1001, 517] width 24 height 13
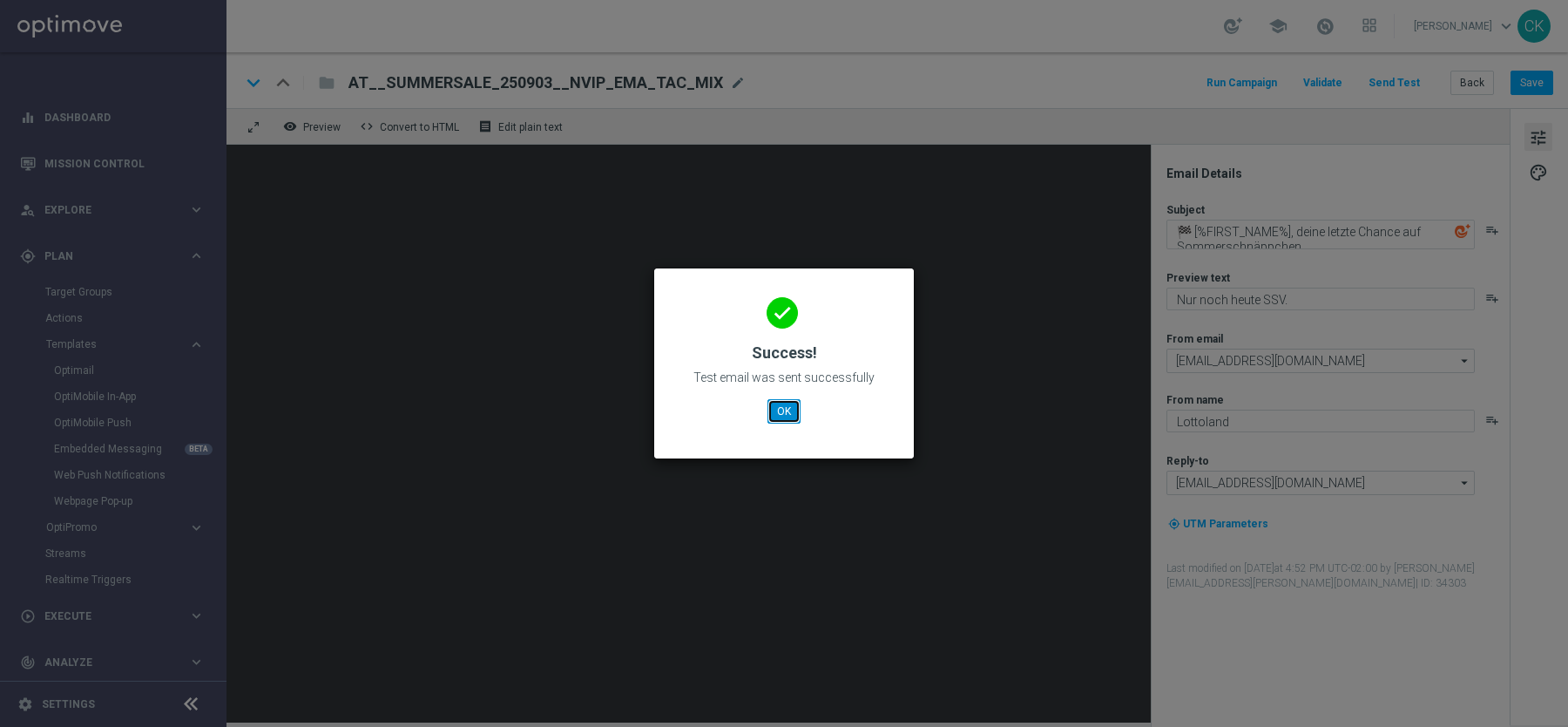
click at [783, 413] on button "OK" at bounding box center [784, 410] width 33 height 24
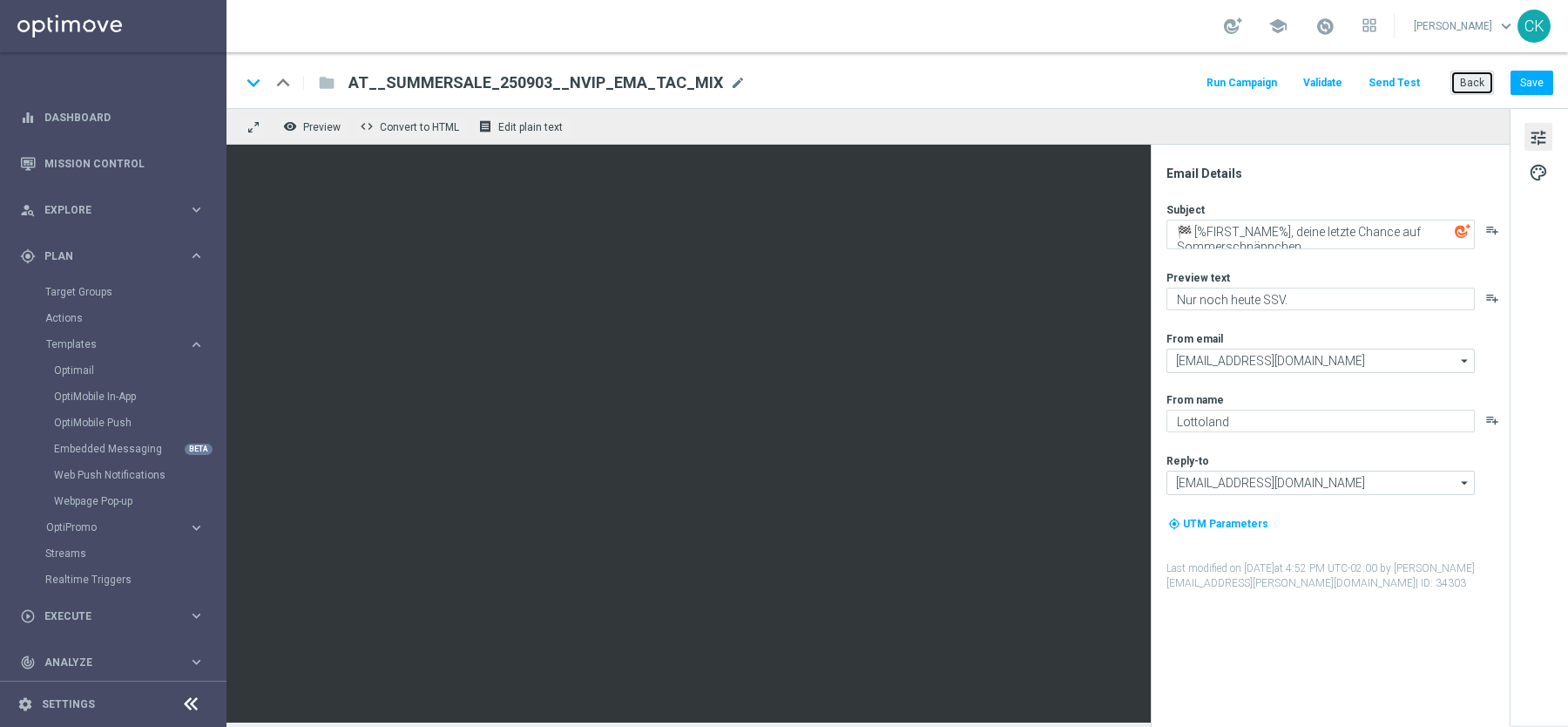
click at [1479, 83] on button "Back" at bounding box center [1472, 82] width 44 height 24
